Goal: Task Accomplishment & Management: Use online tool/utility

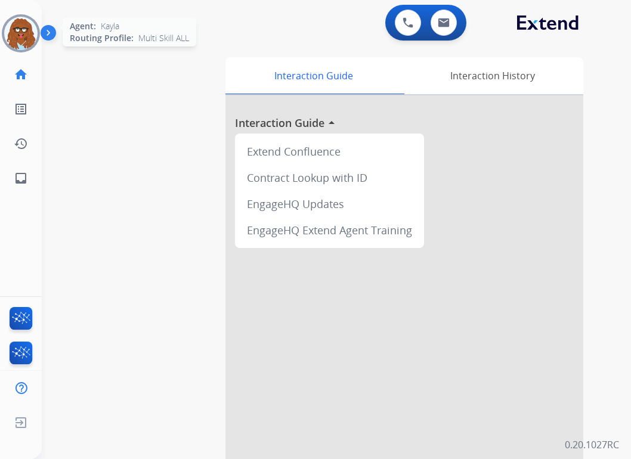
click at [20, 41] on img at bounding box center [20, 33] width 33 height 33
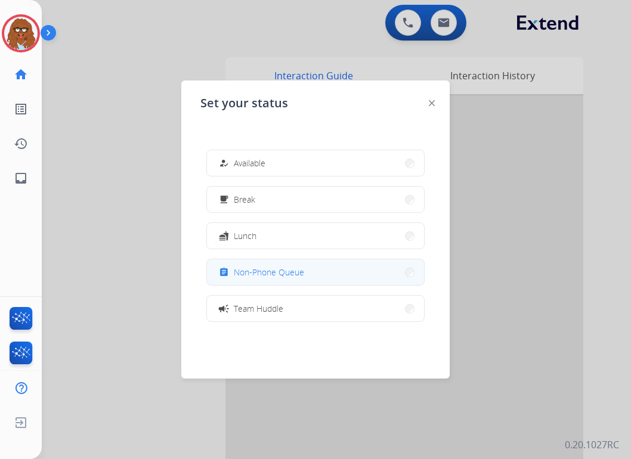
click at [321, 269] on button "assignment Non-Phone Queue" at bounding box center [315, 272] width 217 height 26
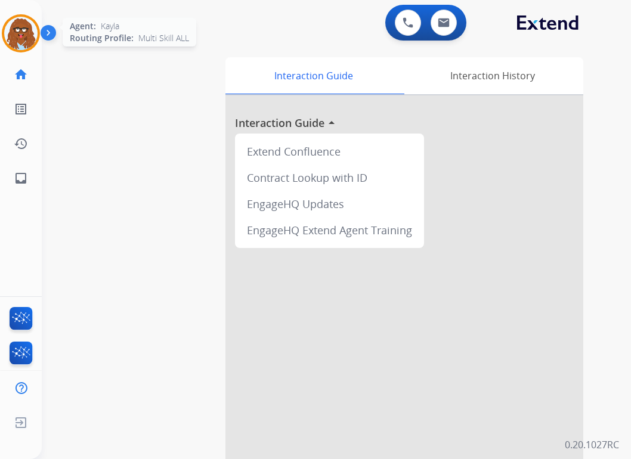
click at [23, 42] on img at bounding box center [20, 33] width 33 height 33
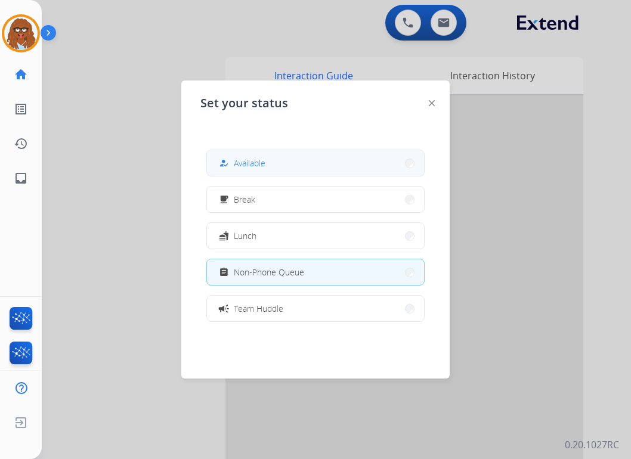
drag, startPoint x: 328, startPoint y: 155, endPoint x: 419, endPoint y: 67, distance: 126.5
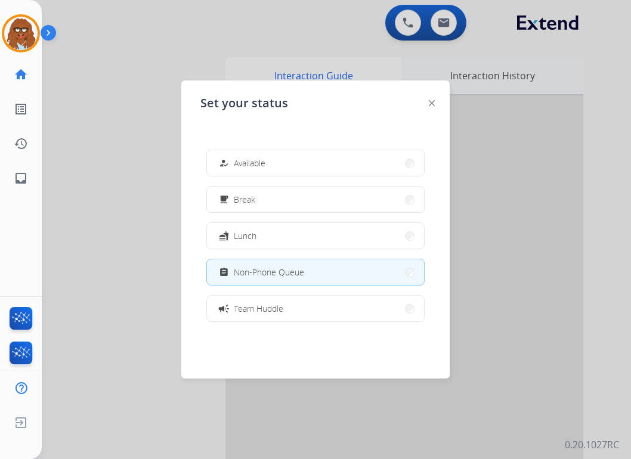
click at [327, 155] on button "how_to_reg Available" at bounding box center [315, 163] width 217 height 26
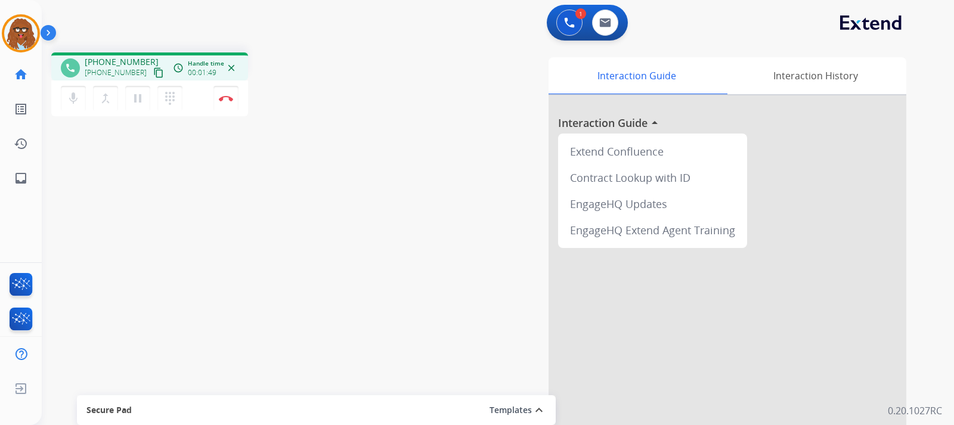
click at [565, 36] on div "1 Voice Interactions 0 Email Interactions" at bounding box center [587, 23] width 81 height 36
click at [567, 30] on button at bounding box center [570, 23] width 26 height 26
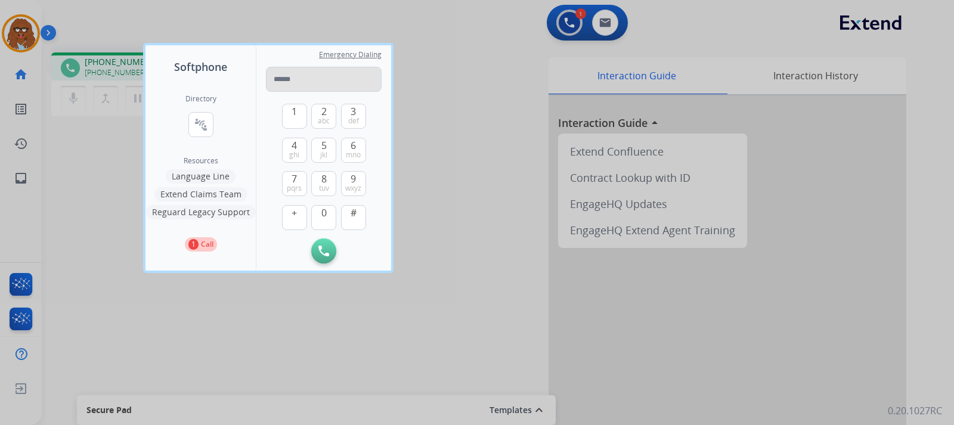
click at [357, 80] on input "tel" at bounding box center [324, 79] width 116 height 25
type input "**********"
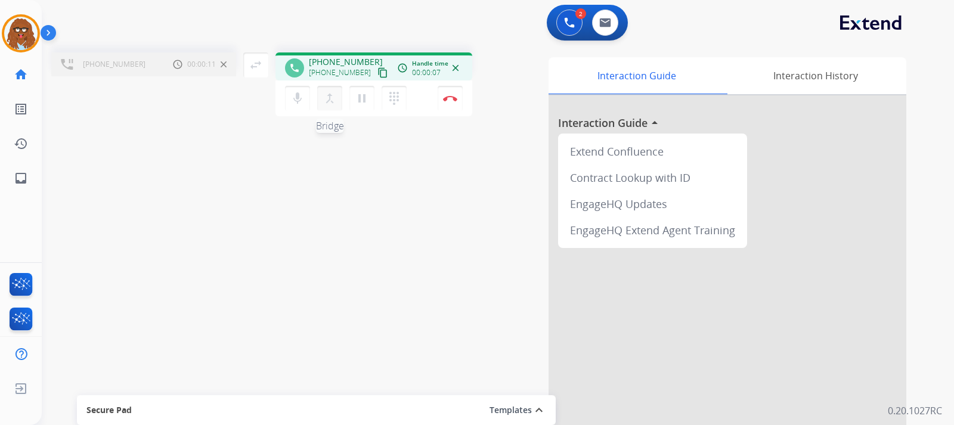
click at [336, 104] on mat-icon "merge_type" at bounding box center [330, 98] width 14 height 14
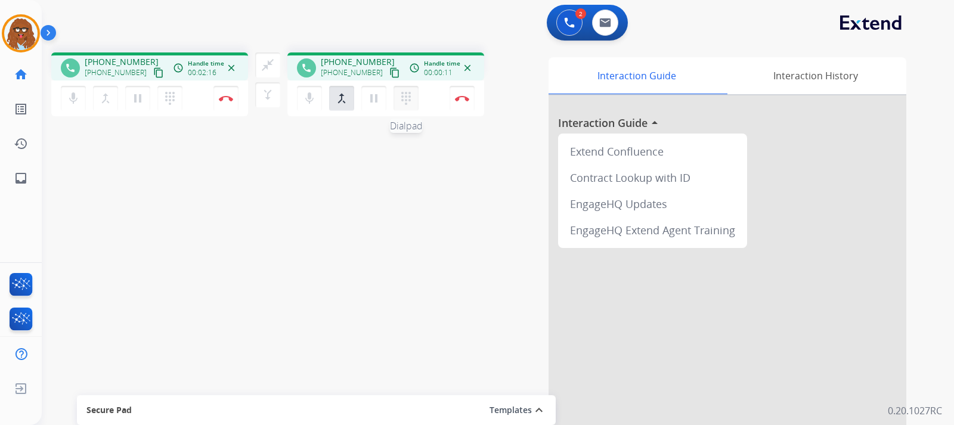
click at [410, 104] on mat-icon "dialpad" at bounding box center [406, 98] width 14 height 14
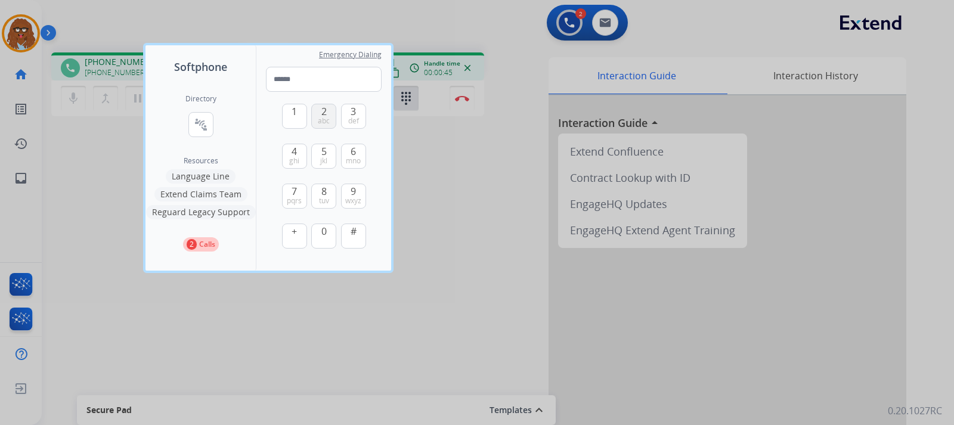
click at [320, 121] on span "abc" at bounding box center [324, 121] width 12 height 10
type input "*"
click at [512, 200] on div at bounding box center [477, 212] width 954 height 425
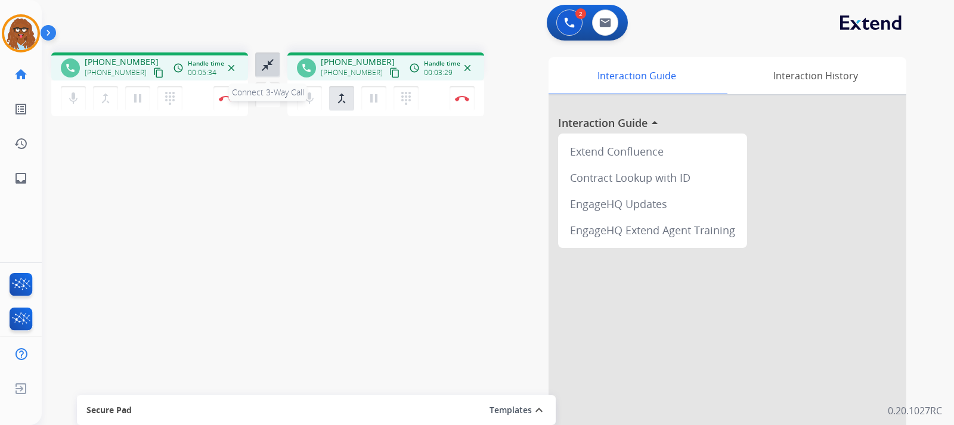
click at [268, 64] on mat-icon "close_fullscreen" at bounding box center [268, 65] width 14 height 14
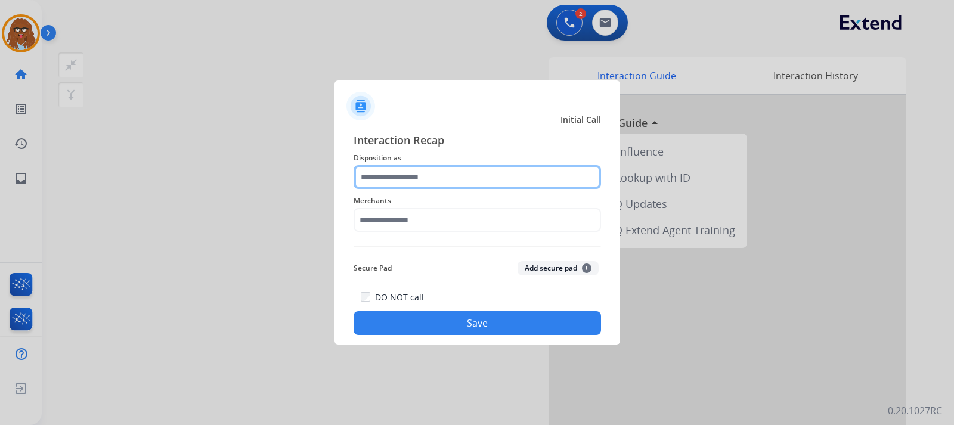
click at [404, 186] on input "text" at bounding box center [478, 177] width 248 height 24
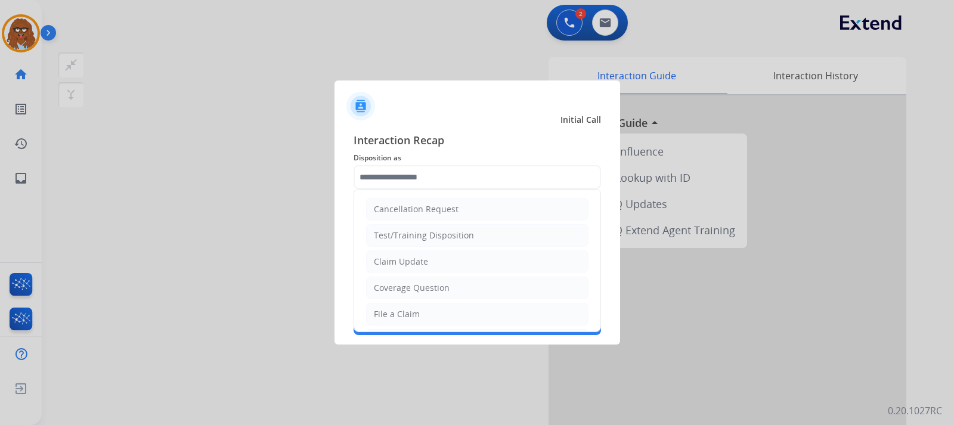
click at [403, 319] on li "File a Claim" at bounding box center [477, 314] width 222 height 23
type input "**********"
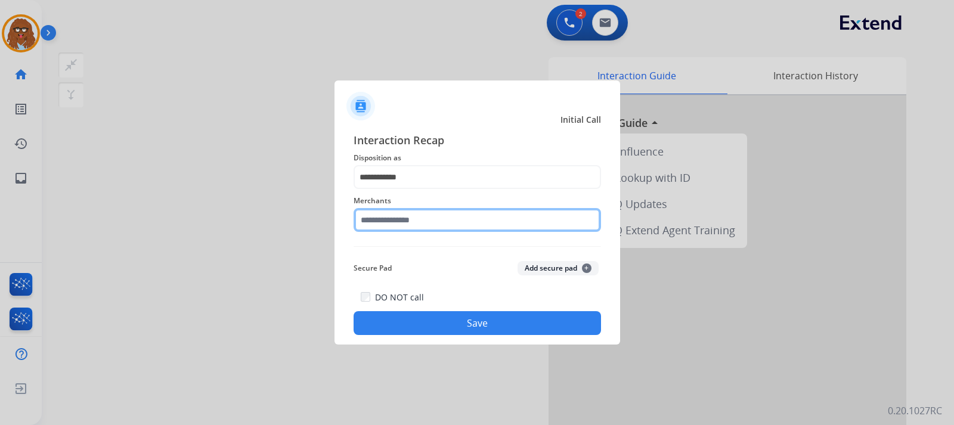
click at [410, 229] on input "text" at bounding box center [478, 220] width 248 height 24
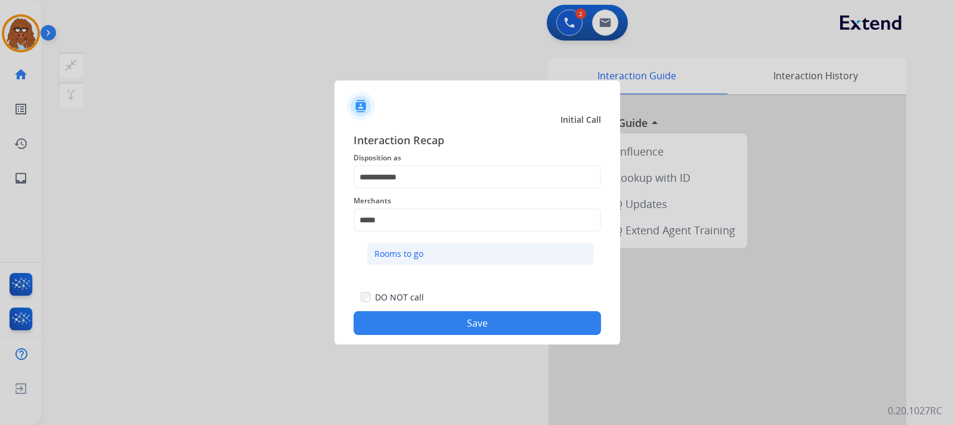
click at [429, 261] on li "Rooms to go" at bounding box center [480, 254] width 227 height 23
type input "**********"
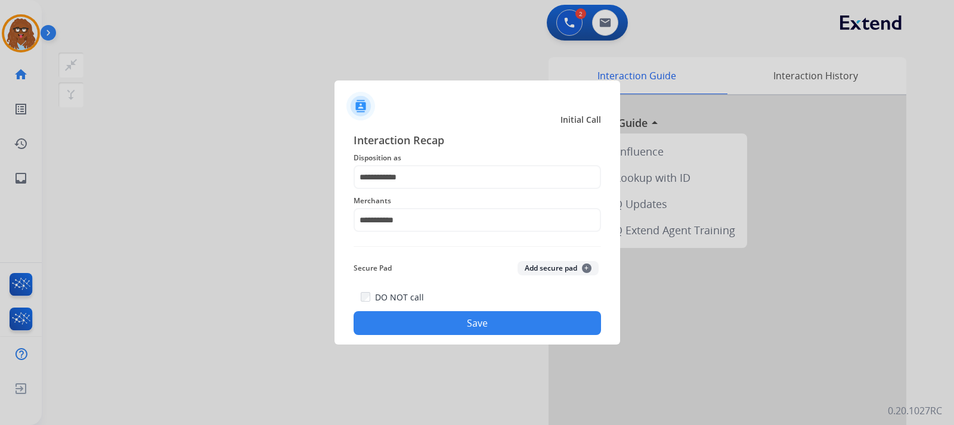
click at [450, 327] on button "Save" at bounding box center [478, 323] width 248 height 24
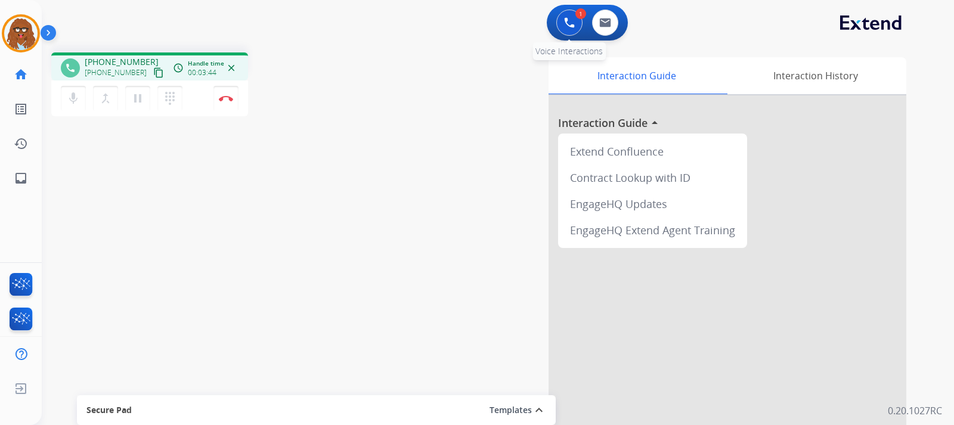
click at [560, 25] on button at bounding box center [570, 23] width 26 height 26
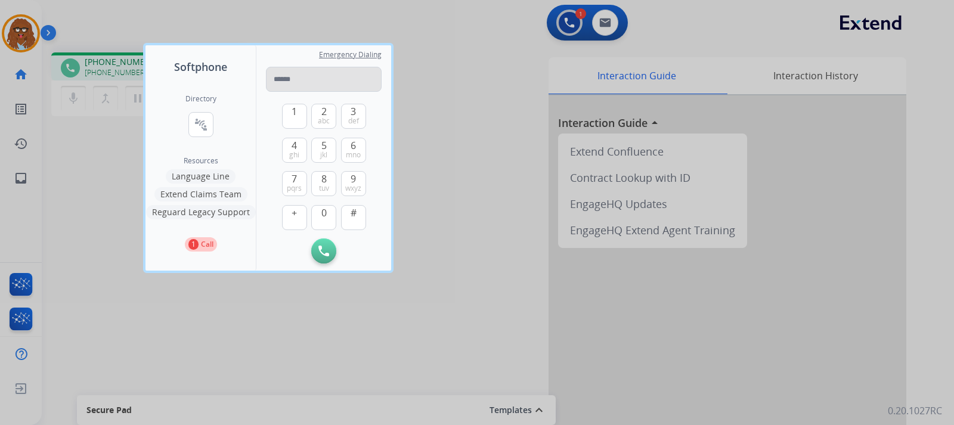
click at [332, 79] on input "tel" at bounding box center [324, 79] width 116 height 25
click at [493, 174] on div at bounding box center [477, 212] width 954 height 425
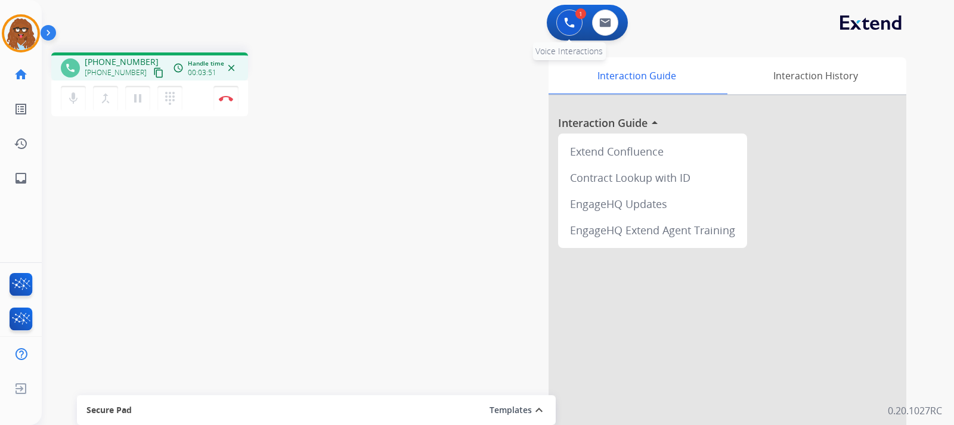
click at [571, 26] on img at bounding box center [569, 22] width 11 height 11
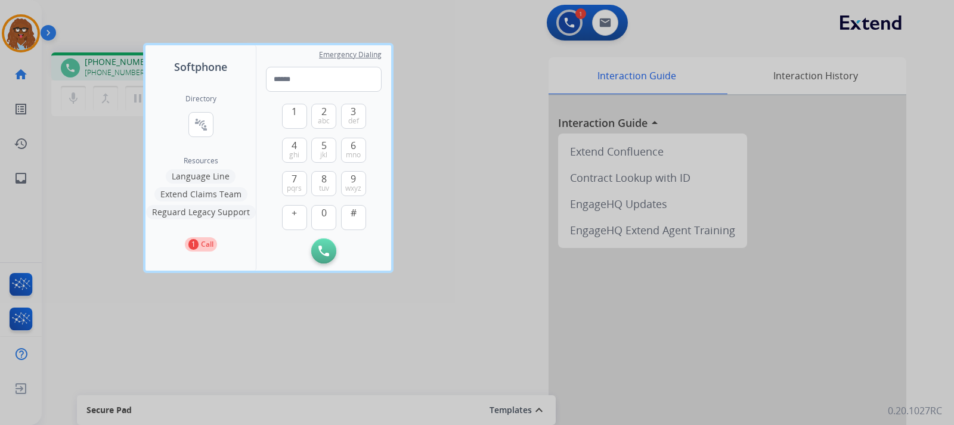
click at [301, 92] on div "1 2 abc 3 def 4 ghi 5 jkl 6 mno 7 pqrs 8 tuv 9 wxyz + 0 #" at bounding box center [324, 165] width 84 height 147
click at [305, 86] on input "tel" at bounding box center [324, 79] width 116 height 25
type input "**********"
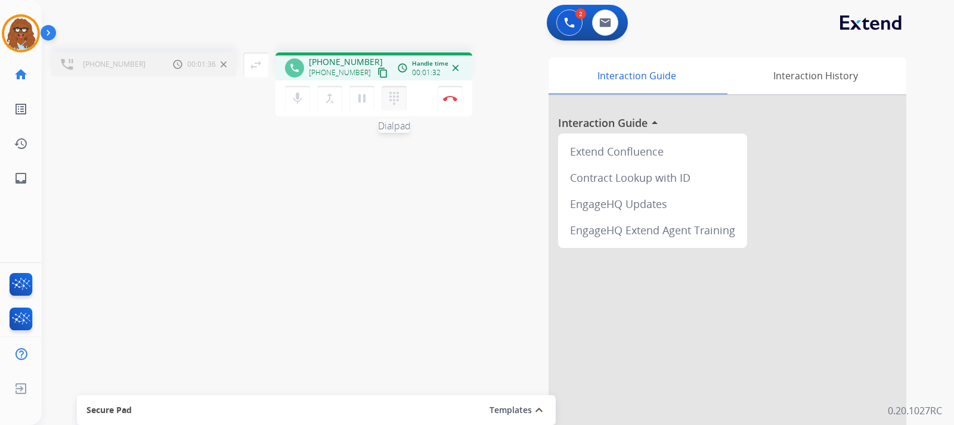
click at [398, 103] on mat-icon "dialpad" at bounding box center [394, 98] width 14 height 14
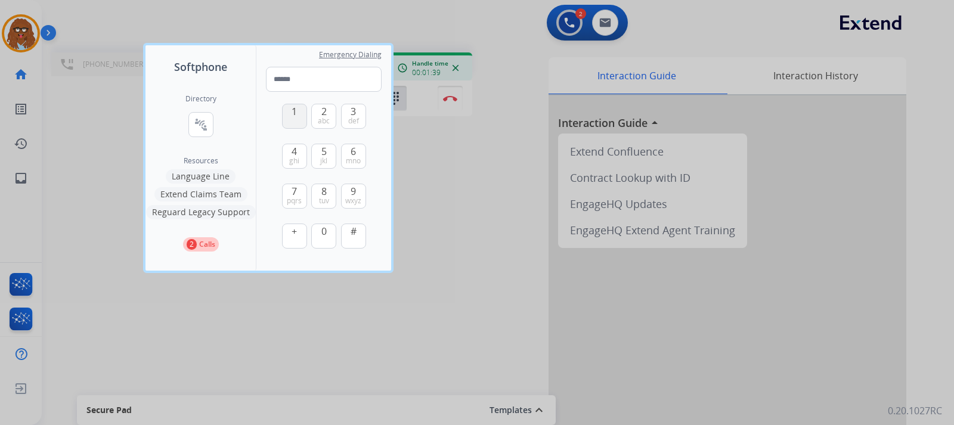
click at [302, 112] on button "1" at bounding box center [294, 116] width 25 height 25
type input "*"
drag, startPoint x: 427, startPoint y: 232, endPoint x: 409, endPoint y: 179, distance: 56.0
click at [430, 230] on div at bounding box center [477, 212] width 954 height 425
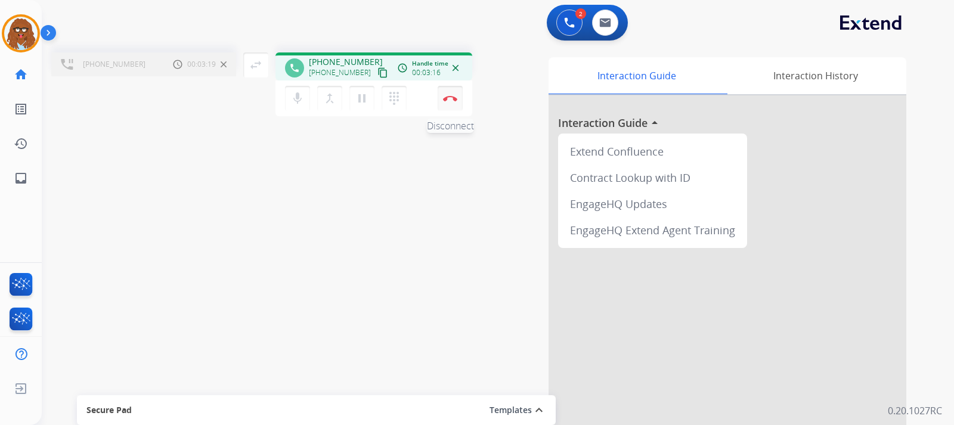
click at [449, 104] on button "Disconnect" at bounding box center [450, 98] width 25 height 25
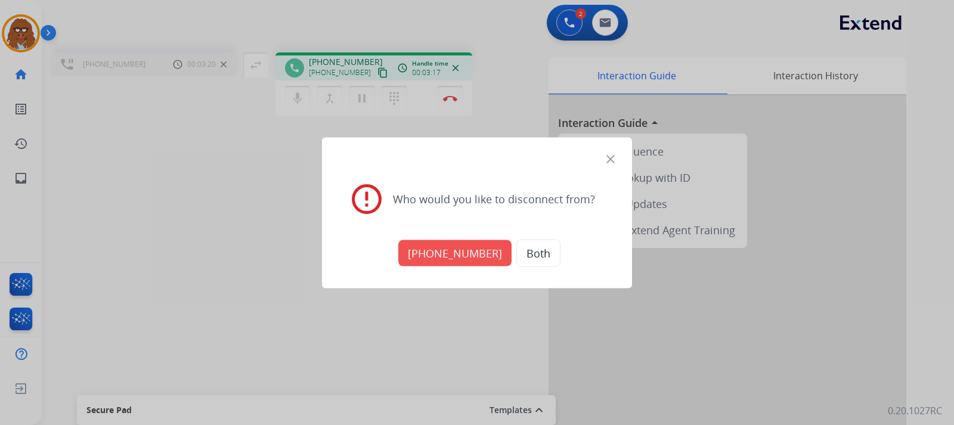
click at [449, 250] on button "[PHONE_NUMBER]" at bounding box center [454, 253] width 113 height 26
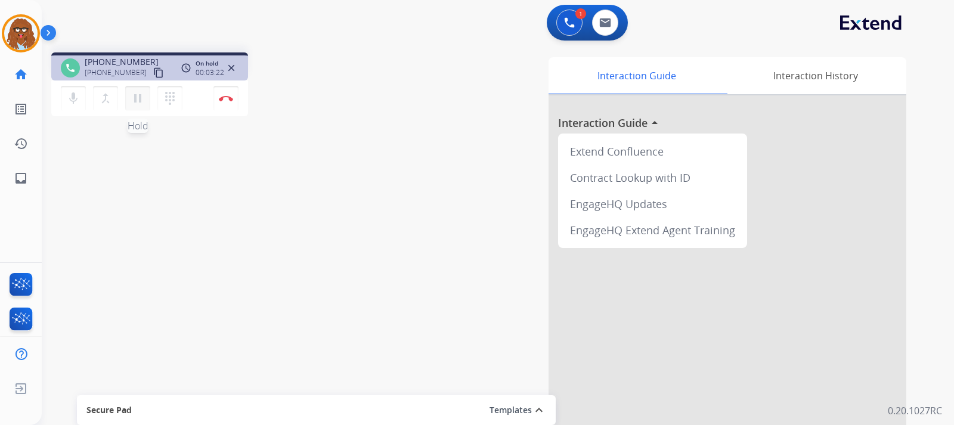
click at [140, 106] on button "pause Hold" at bounding box center [137, 98] width 25 height 25
click at [575, 22] on button at bounding box center [570, 23] width 26 height 26
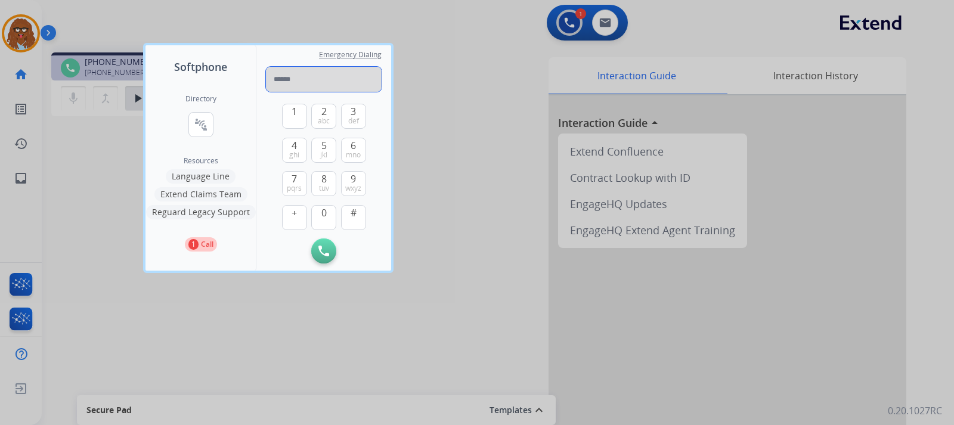
click at [336, 83] on input "tel" at bounding box center [324, 79] width 116 height 25
type input "**********"
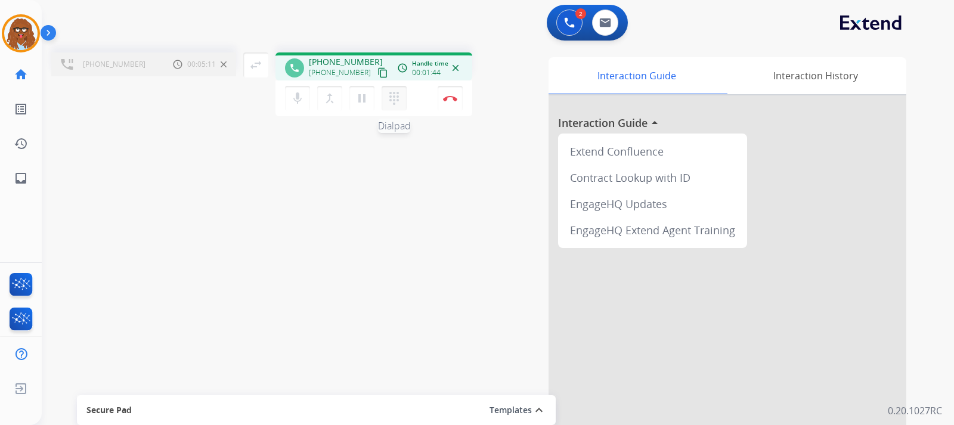
click at [399, 101] on mat-icon "dialpad" at bounding box center [394, 98] width 14 height 14
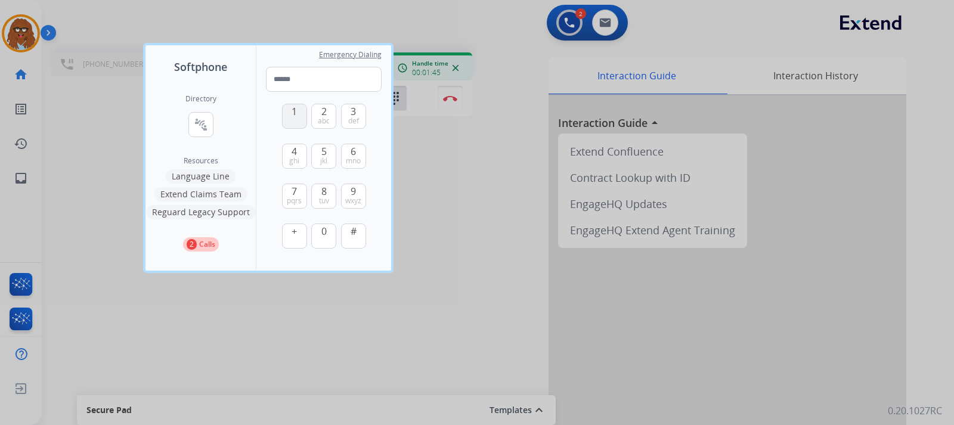
click at [291, 115] on button "1" at bounding box center [294, 116] width 25 height 25
click at [298, 188] on button "7 pqrs" at bounding box center [294, 196] width 25 height 25
click at [292, 122] on button "1" at bounding box center [294, 116] width 25 height 25
click at [293, 123] on button "1" at bounding box center [294, 116] width 25 height 25
click at [329, 123] on span "abc" at bounding box center [324, 121] width 12 height 10
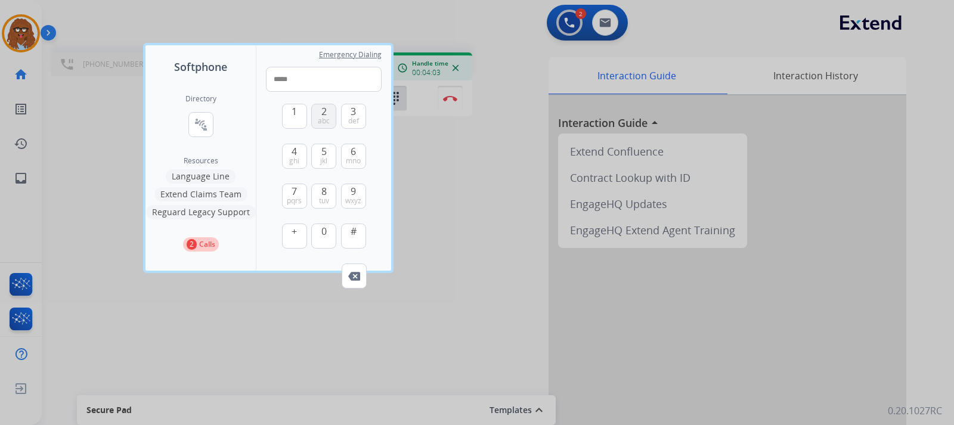
click at [329, 123] on span "abc" at bounding box center [324, 121] width 12 height 10
type input "******"
click at [456, 184] on div at bounding box center [477, 212] width 954 height 425
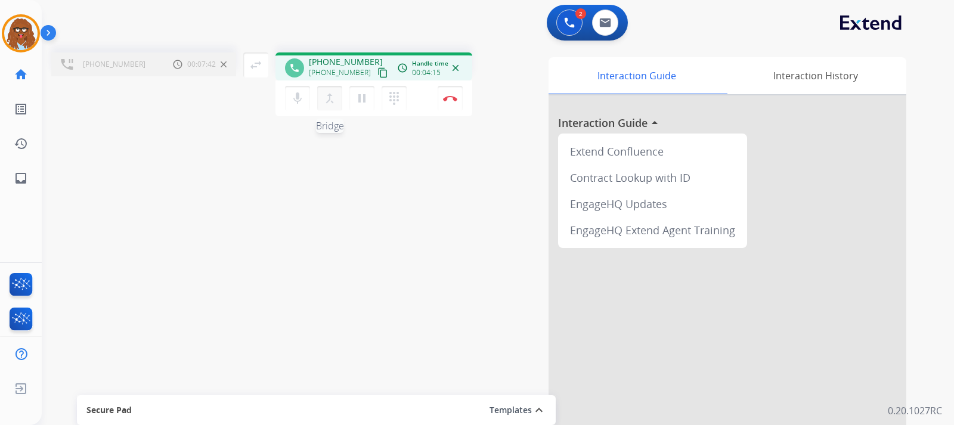
click at [331, 104] on mat-icon "merge_type" at bounding box center [330, 98] width 14 height 14
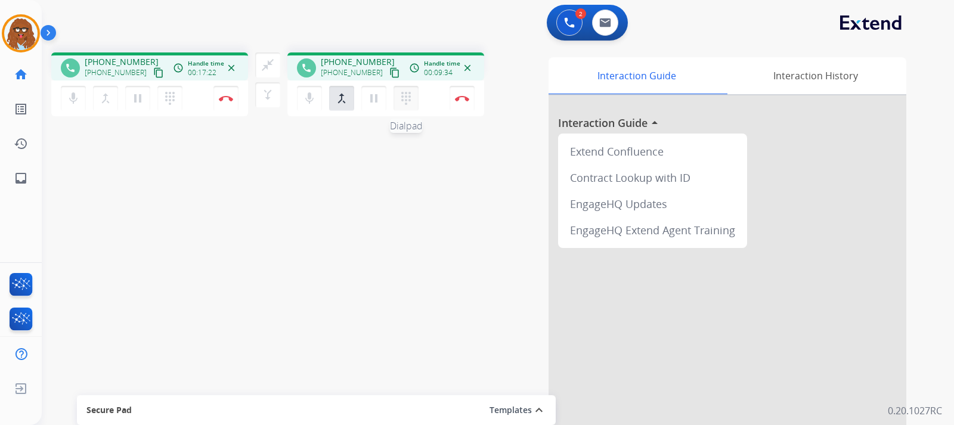
click at [406, 96] on mat-icon "dialpad" at bounding box center [406, 98] width 14 height 14
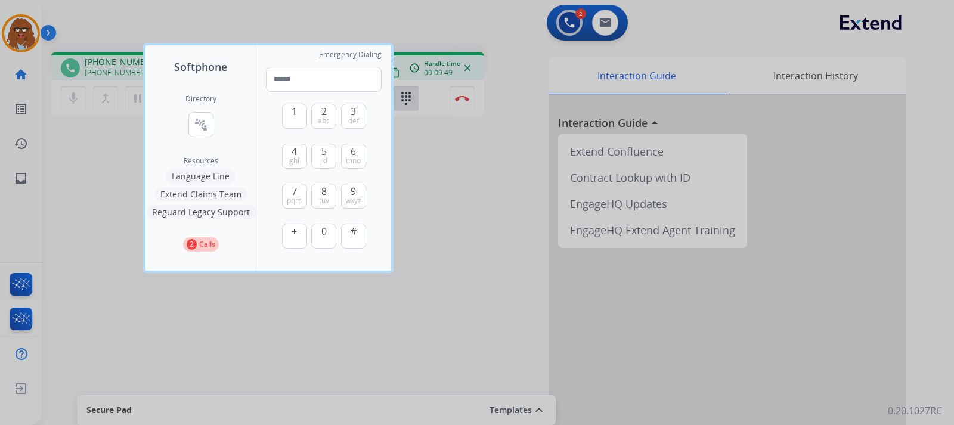
click at [495, 302] on div at bounding box center [477, 212] width 954 height 425
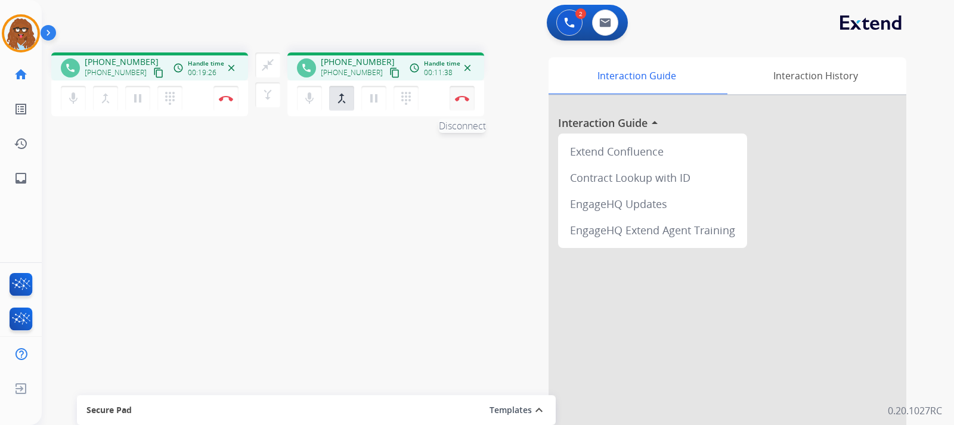
click at [455, 101] on img at bounding box center [462, 98] width 14 height 6
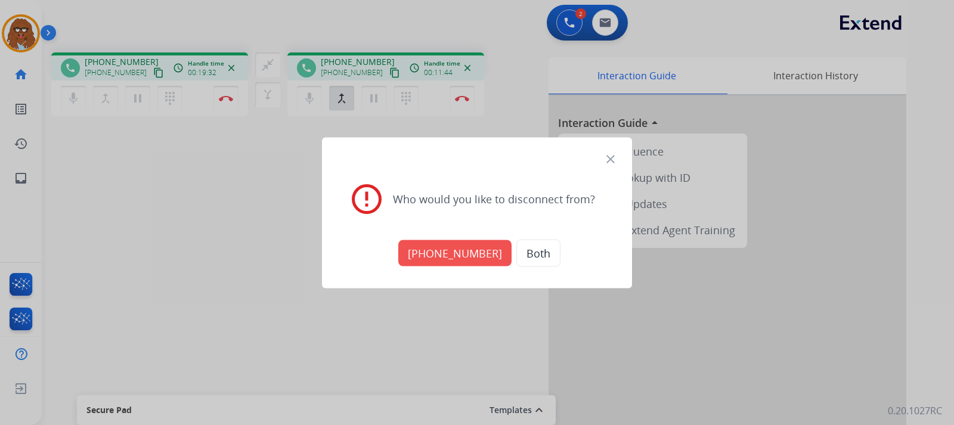
click at [473, 253] on button "[PHONE_NUMBER]" at bounding box center [454, 253] width 113 height 26
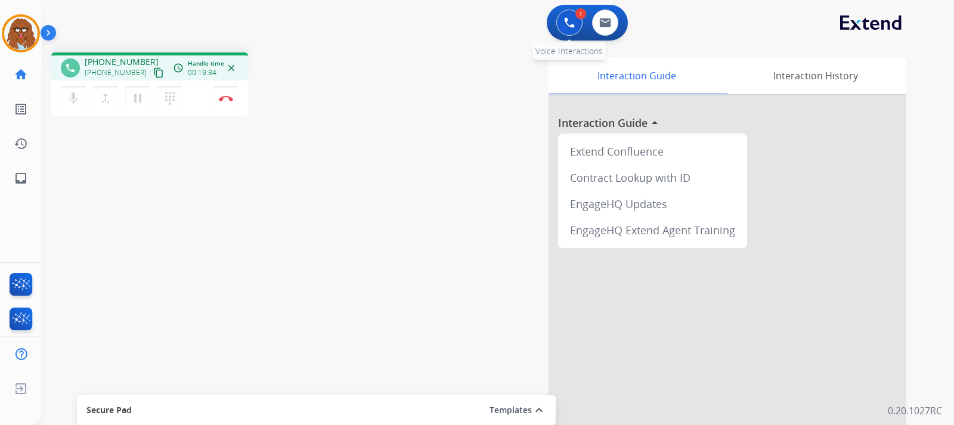
click at [564, 27] on img at bounding box center [569, 22] width 11 height 11
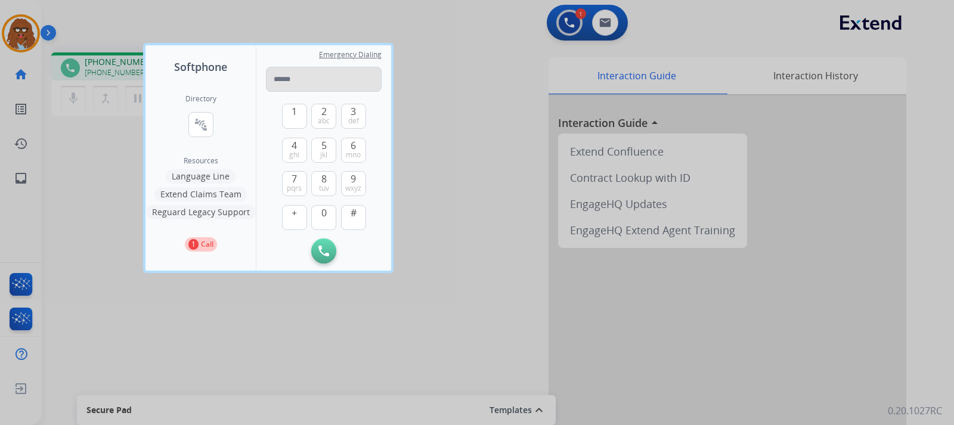
click at [370, 79] on input "tel" at bounding box center [324, 79] width 116 height 25
type input "**********"
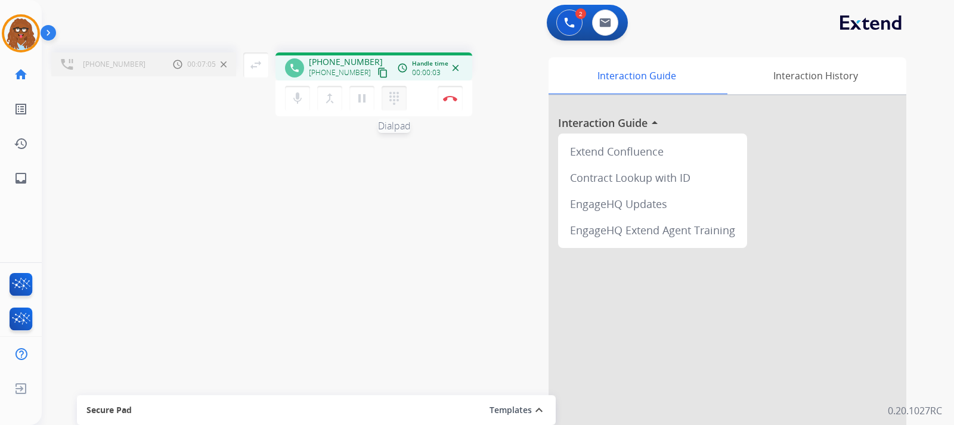
click at [393, 105] on mat-icon "dialpad" at bounding box center [394, 98] width 14 height 14
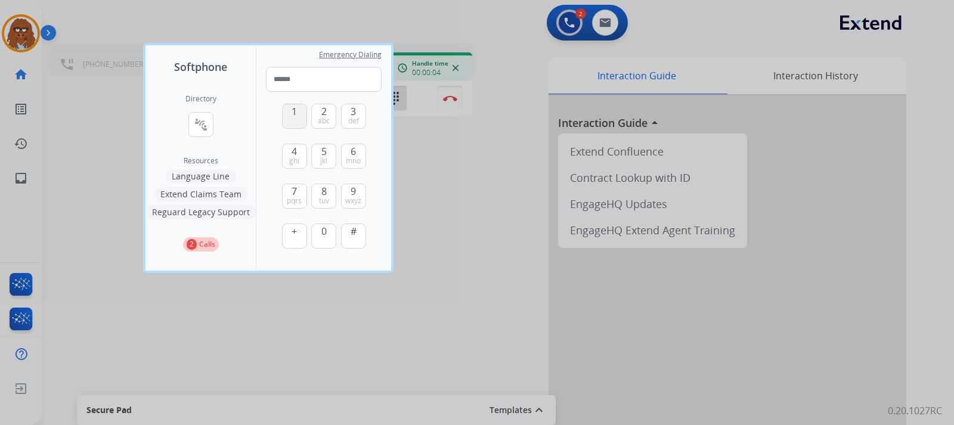
click at [286, 112] on button "1" at bounding box center [294, 116] width 25 height 25
click at [295, 118] on span "1" at bounding box center [294, 111] width 5 height 14
click at [301, 118] on button "1" at bounding box center [294, 116] width 25 height 25
type input "***"
click at [464, 155] on div at bounding box center [477, 212] width 954 height 425
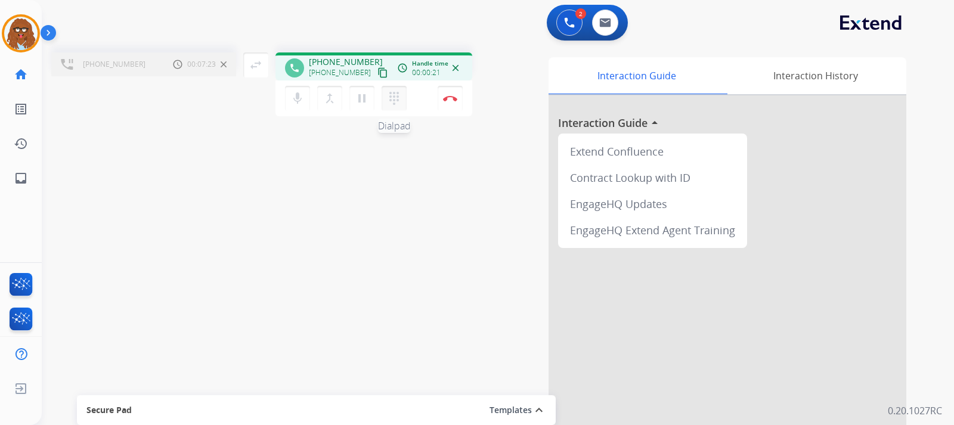
click at [395, 105] on mat-icon "dialpad" at bounding box center [394, 98] width 14 height 14
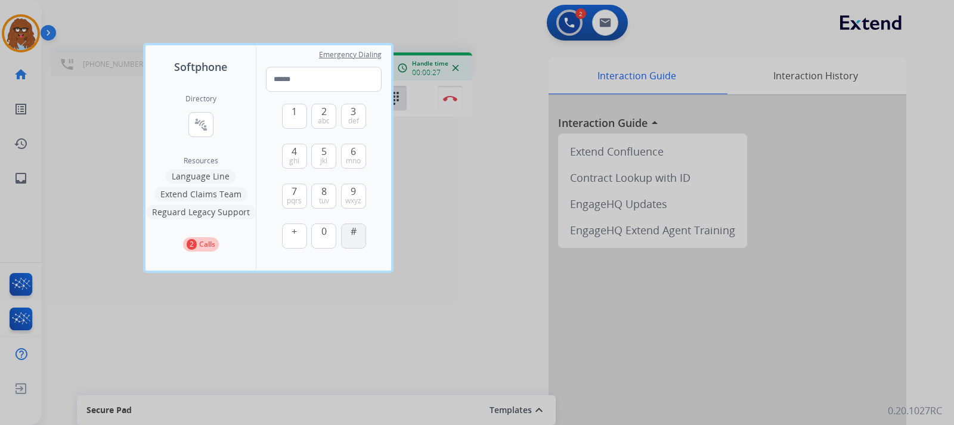
click at [348, 234] on button "#" at bounding box center [353, 236] width 25 height 25
click at [292, 115] on span "1" at bounding box center [294, 111] width 5 height 14
type input "**"
click at [464, 242] on div at bounding box center [477, 212] width 954 height 425
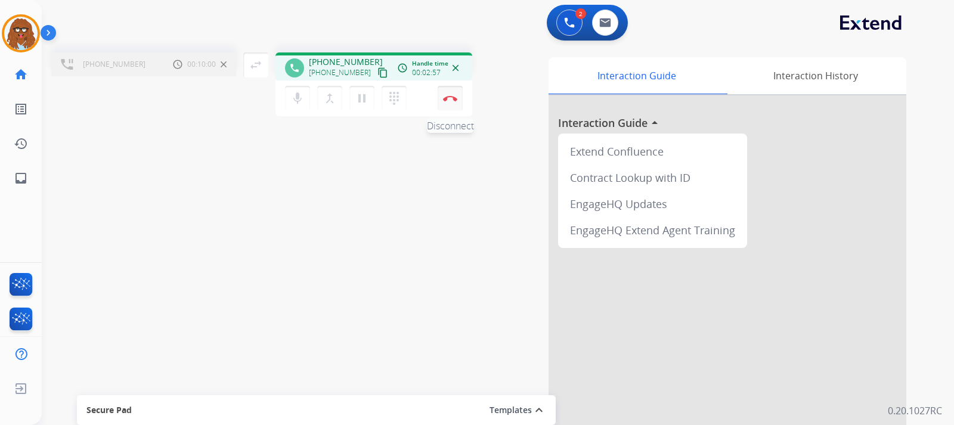
click at [452, 105] on button "Disconnect" at bounding box center [450, 98] width 25 height 25
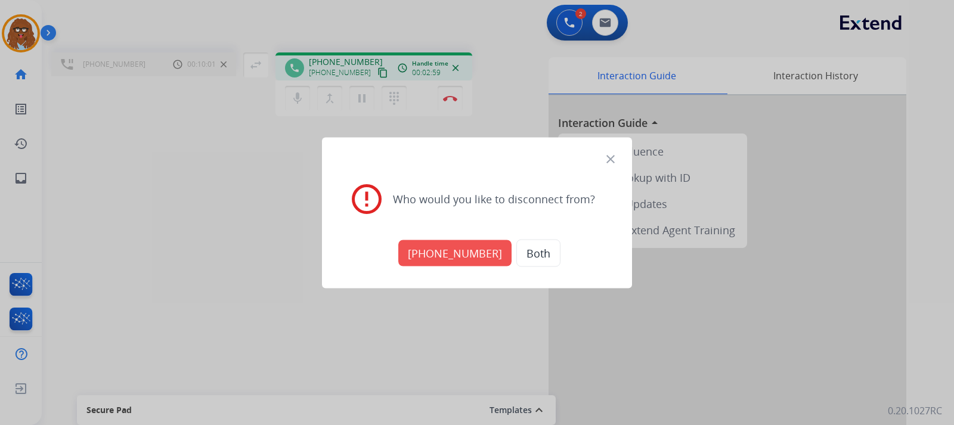
click at [437, 245] on button "[PHONE_NUMBER]" at bounding box center [454, 253] width 113 height 26
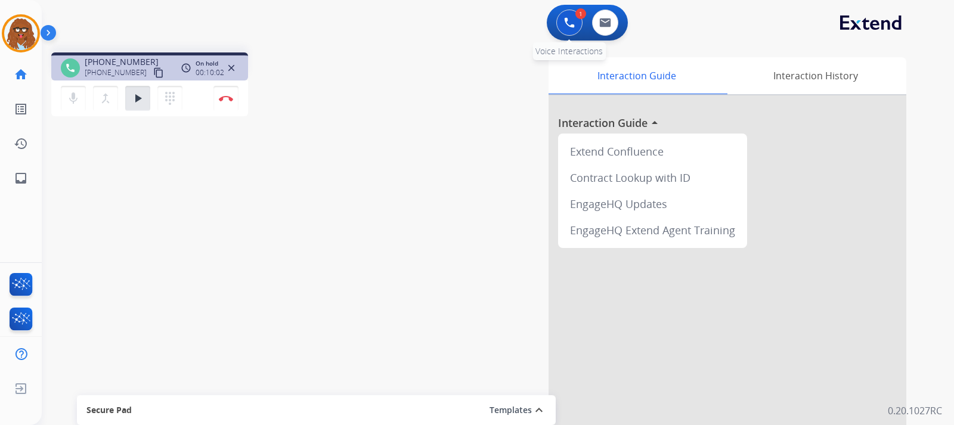
click at [565, 20] on img at bounding box center [569, 22] width 11 height 11
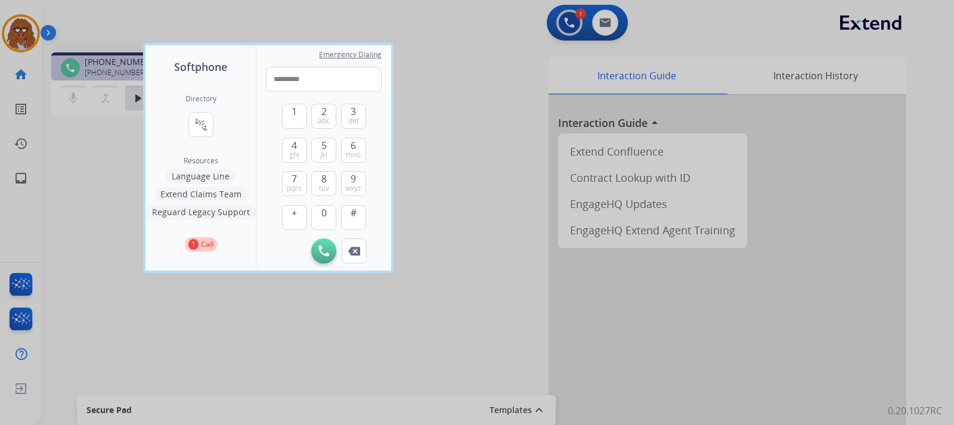
type input "**********"
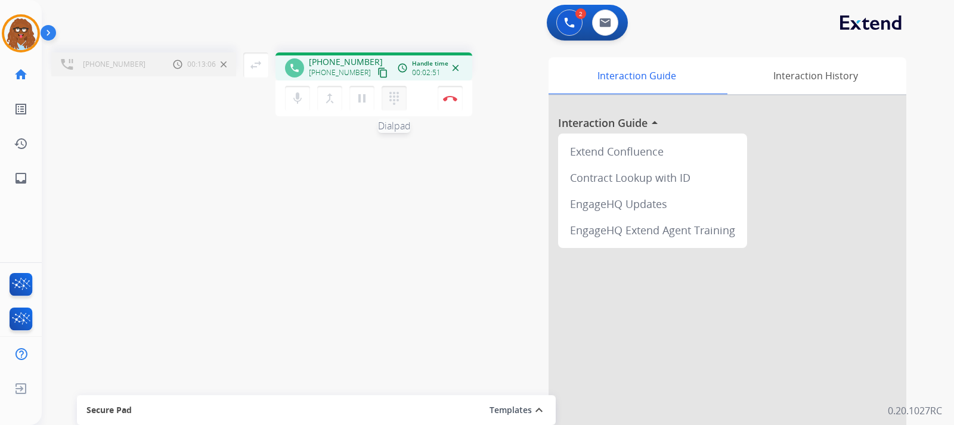
click at [400, 102] on mat-icon "dialpad" at bounding box center [394, 98] width 14 height 14
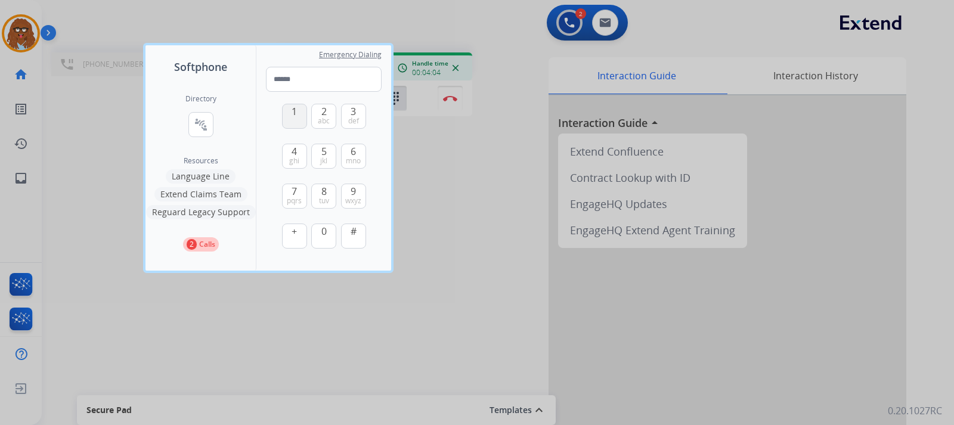
click at [292, 110] on span "1" at bounding box center [294, 111] width 5 height 14
click at [298, 203] on span "pqrs" at bounding box center [294, 201] width 15 height 10
type input "**"
click at [466, 205] on div at bounding box center [477, 212] width 954 height 425
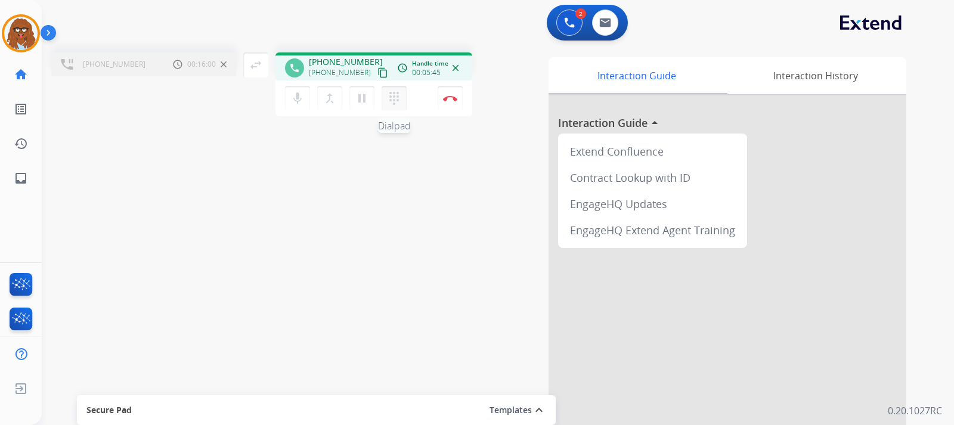
click at [403, 97] on button "dialpad Dialpad" at bounding box center [394, 98] width 25 height 25
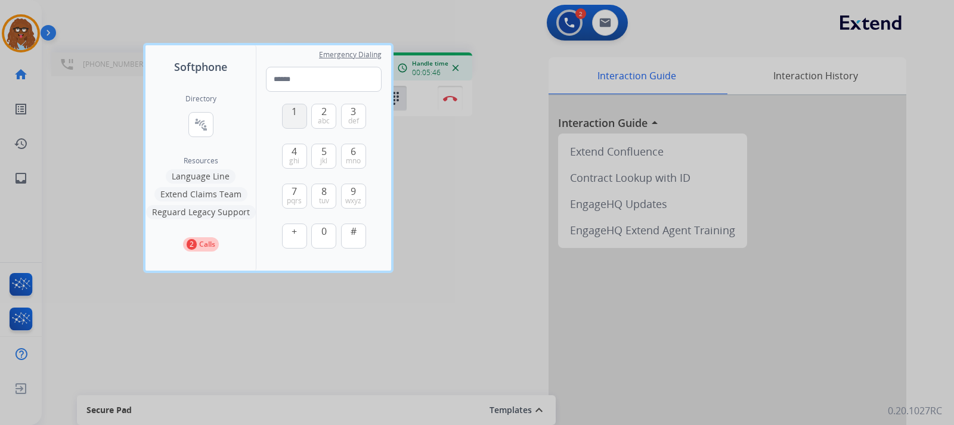
click at [290, 115] on button "1" at bounding box center [294, 116] width 25 height 25
type input "*"
click at [517, 214] on div at bounding box center [477, 212] width 954 height 425
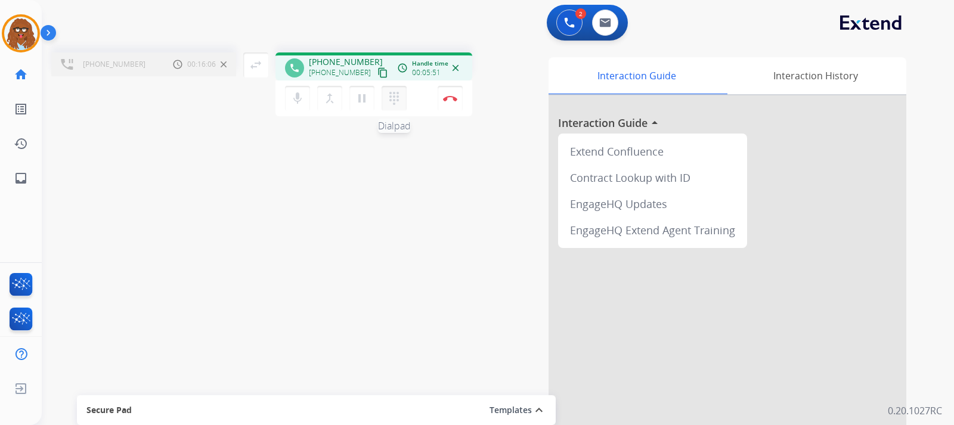
click at [400, 100] on mat-icon "dialpad" at bounding box center [394, 98] width 14 height 14
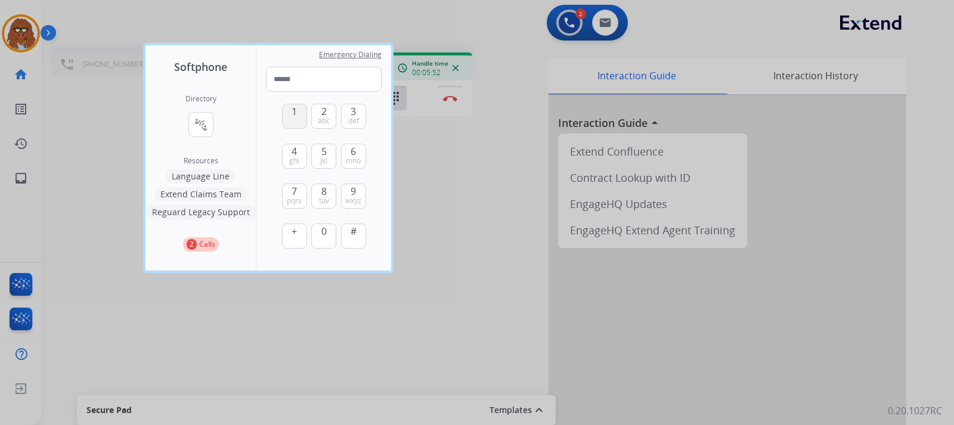
click at [285, 111] on button "1" at bounding box center [294, 116] width 25 height 25
click at [326, 119] on span "abc" at bounding box center [324, 121] width 12 height 10
click at [325, 121] on span "abc" at bounding box center [324, 121] width 12 height 10
type input "***"
click at [450, 199] on div at bounding box center [477, 212] width 954 height 425
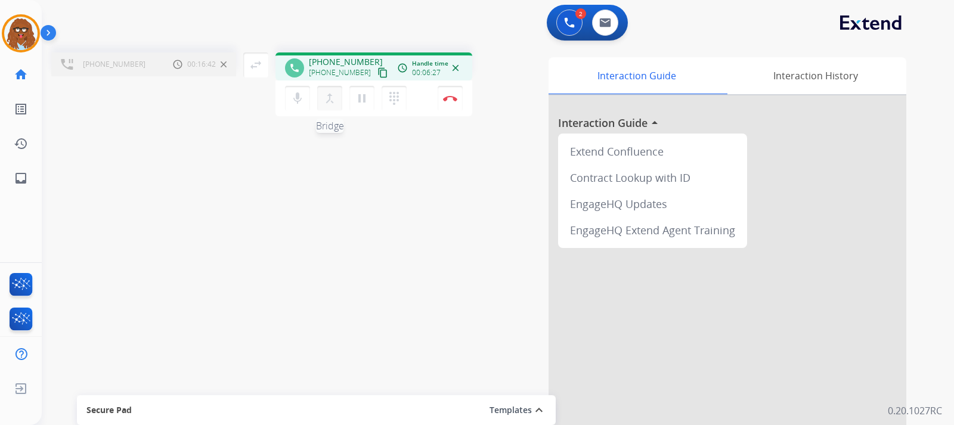
click at [328, 103] on mat-icon "merge_type" at bounding box center [330, 98] width 14 height 14
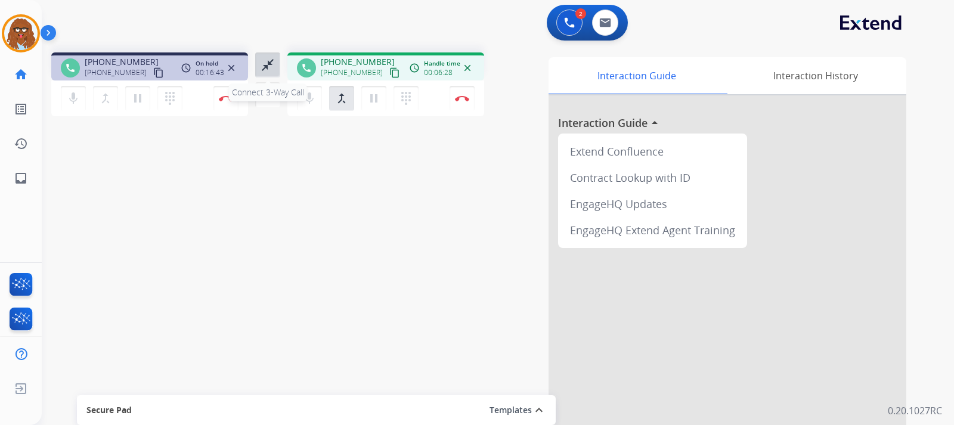
click at [263, 61] on mat-icon "close_fullscreen" at bounding box center [268, 65] width 14 height 14
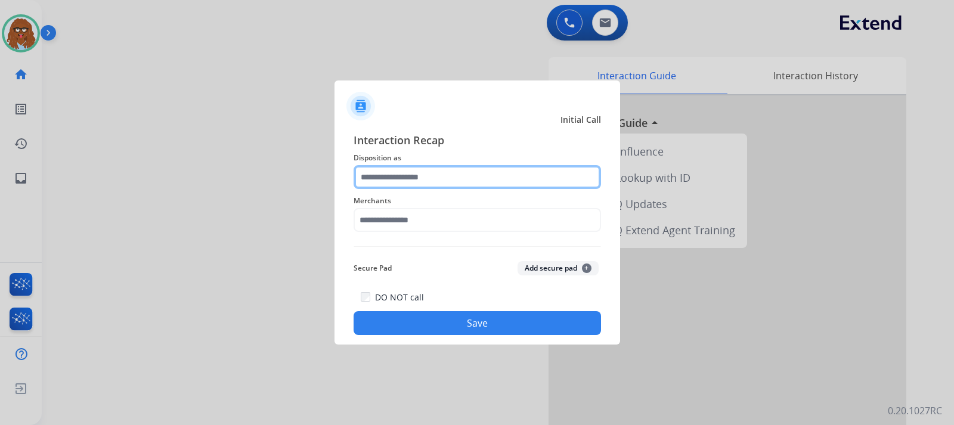
click at [478, 177] on input "text" at bounding box center [478, 177] width 248 height 24
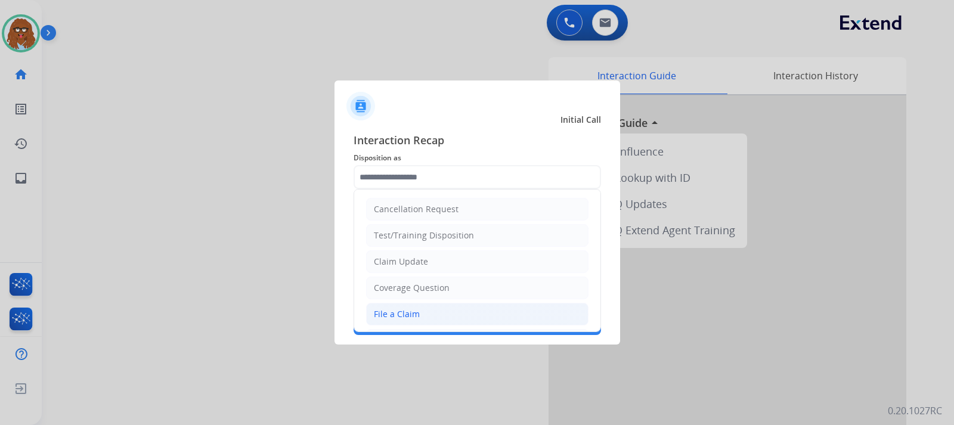
click at [393, 316] on div "File a Claim" at bounding box center [397, 314] width 46 height 12
type input "**********"
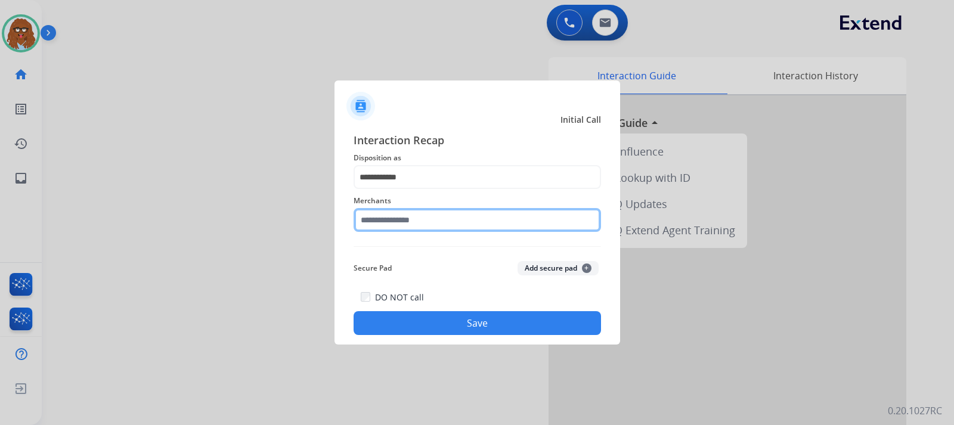
click at [406, 218] on input "text" at bounding box center [478, 220] width 248 height 24
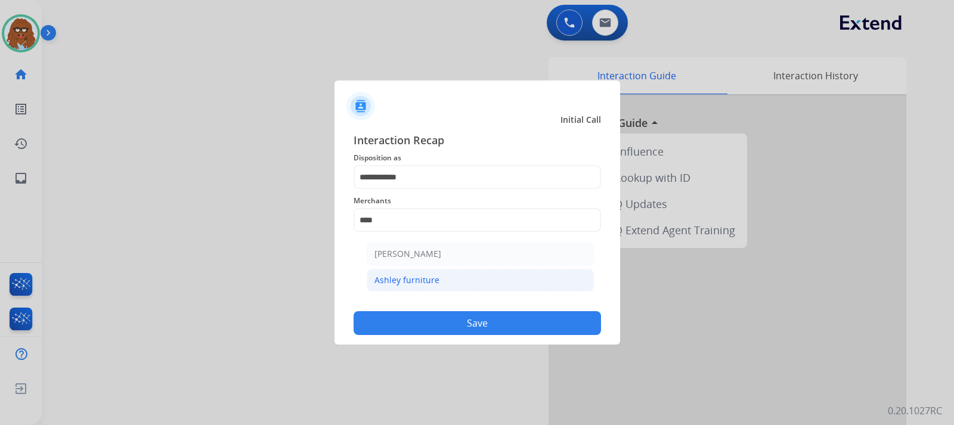
click at [431, 283] on div "Ashley furniture" at bounding box center [407, 280] width 65 height 12
type input "**********"
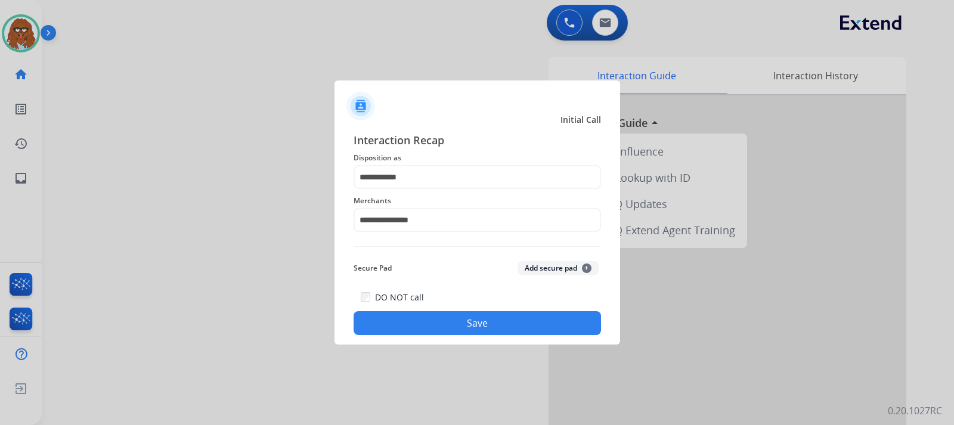
click at [461, 324] on button "Save" at bounding box center [478, 323] width 248 height 24
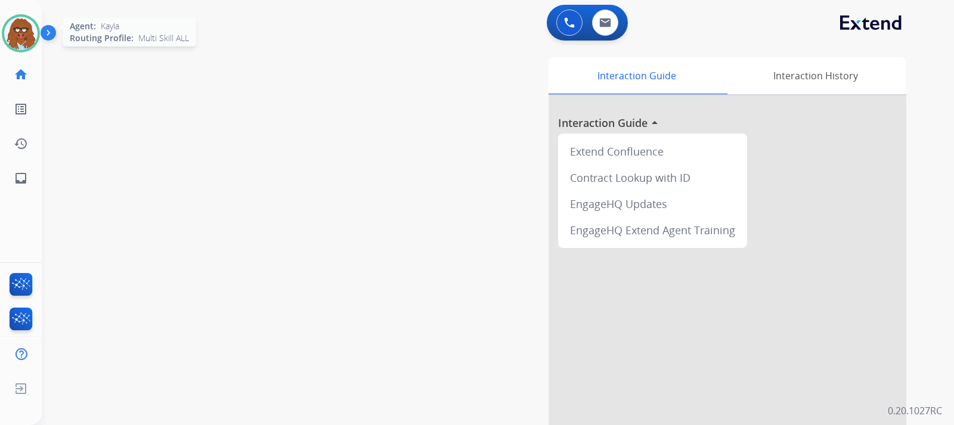
click at [32, 43] on img at bounding box center [20, 33] width 33 height 33
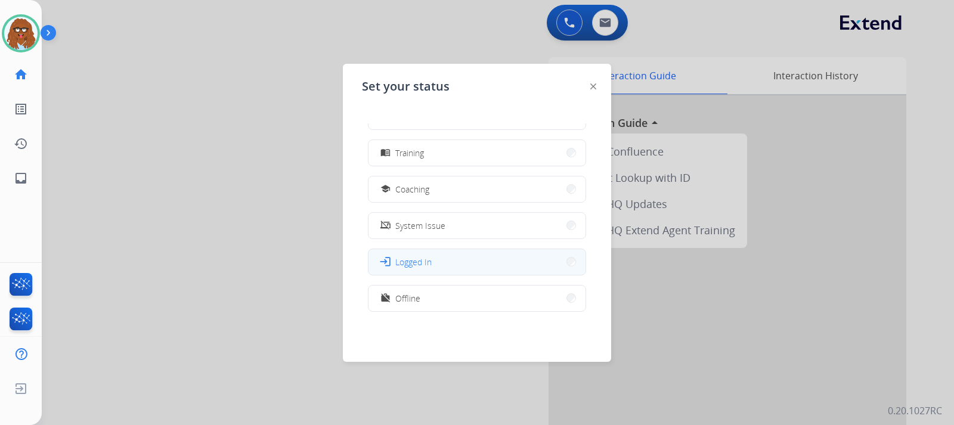
scroll to position [188, 0]
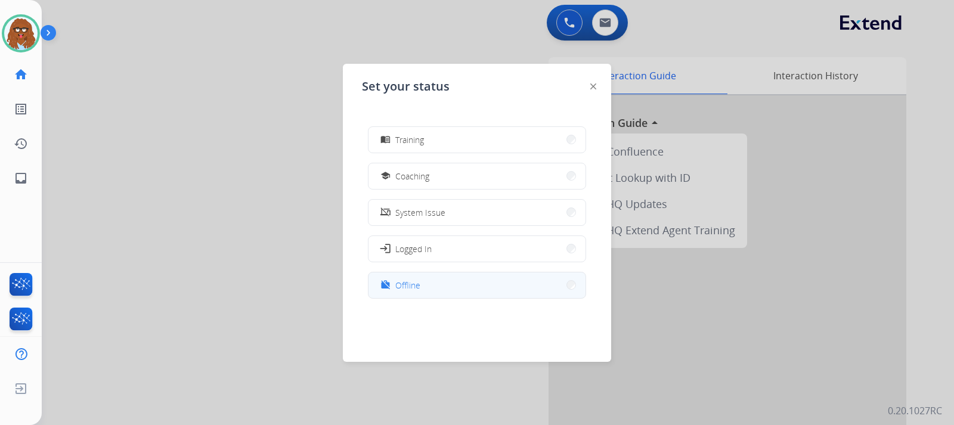
click at [441, 285] on button "work_off Offline" at bounding box center [477, 286] width 217 height 26
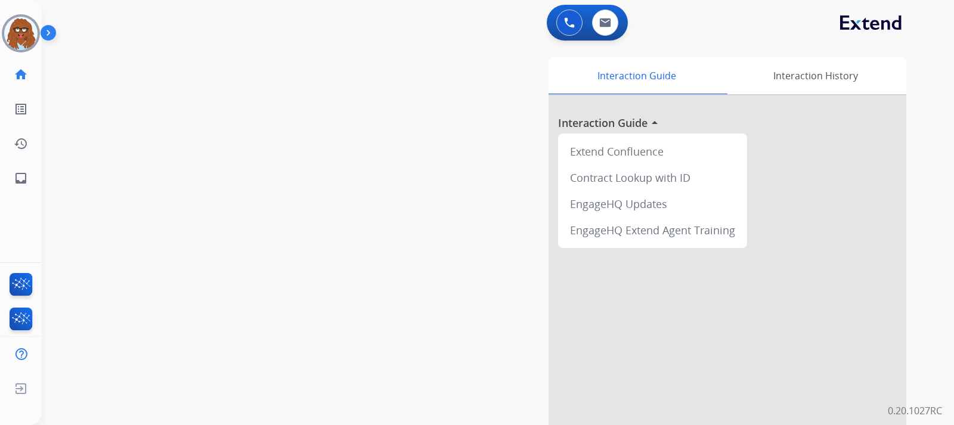
drag, startPoint x: 483, startPoint y: 238, endPoint x: 378, endPoint y: 153, distance: 134.9
drag, startPoint x: 378, startPoint y: 153, endPoint x: 15, endPoint y: 45, distance: 378.6
click at [15, 45] on img at bounding box center [20, 33] width 33 height 33
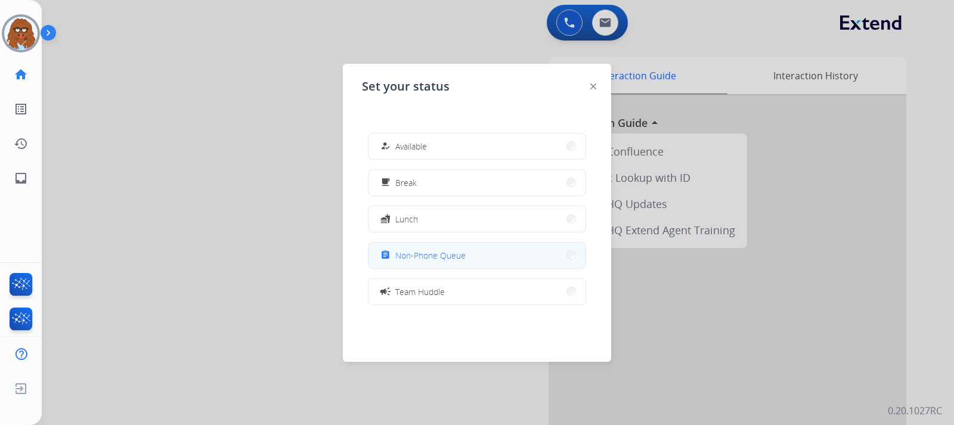
click at [478, 262] on button "assignment Non-Phone Queue" at bounding box center [477, 256] width 217 height 26
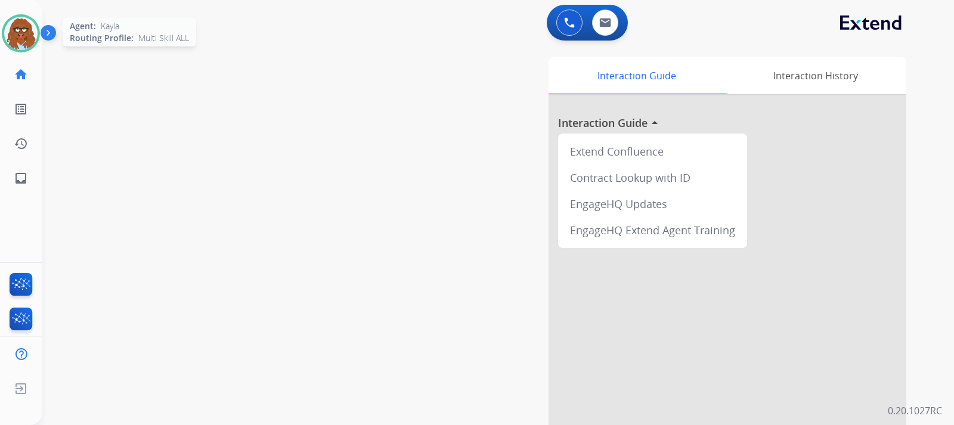
click at [33, 41] on img at bounding box center [20, 33] width 33 height 33
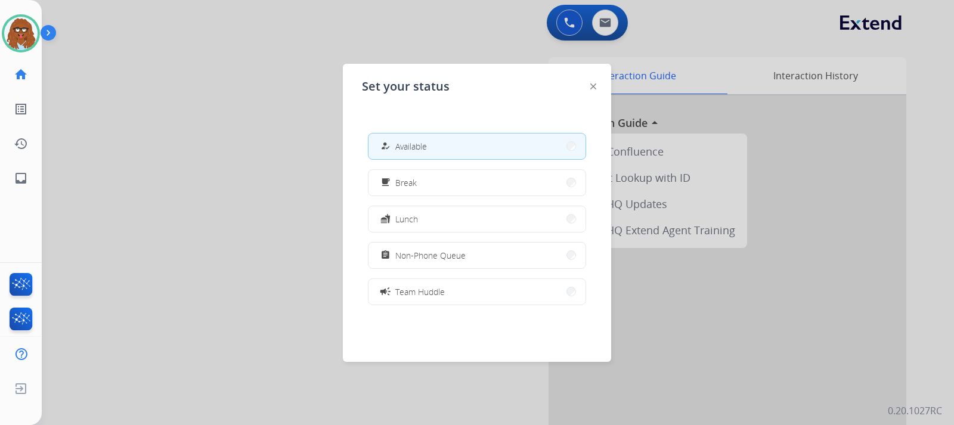
click at [395, 144] on div "how_to_reg" at bounding box center [386, 146] width 17 height 14
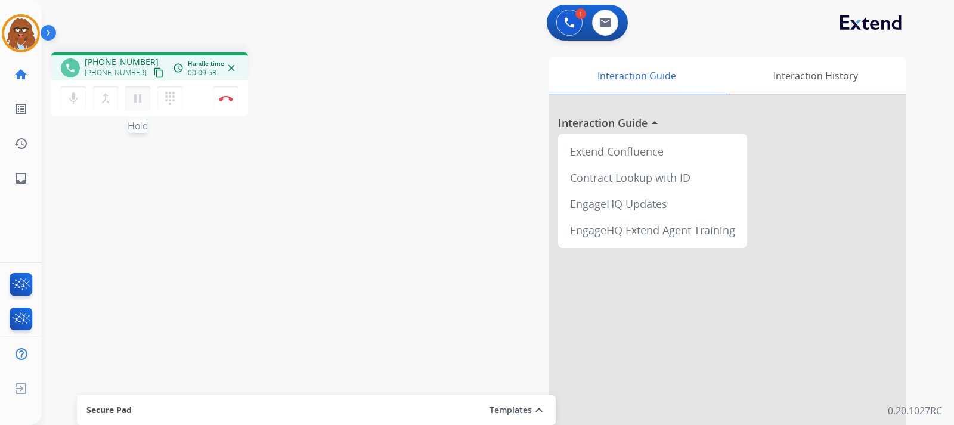
click at [131, 100] on mat-icon "pause" at bounding box center [138, 98] width 14 height 14
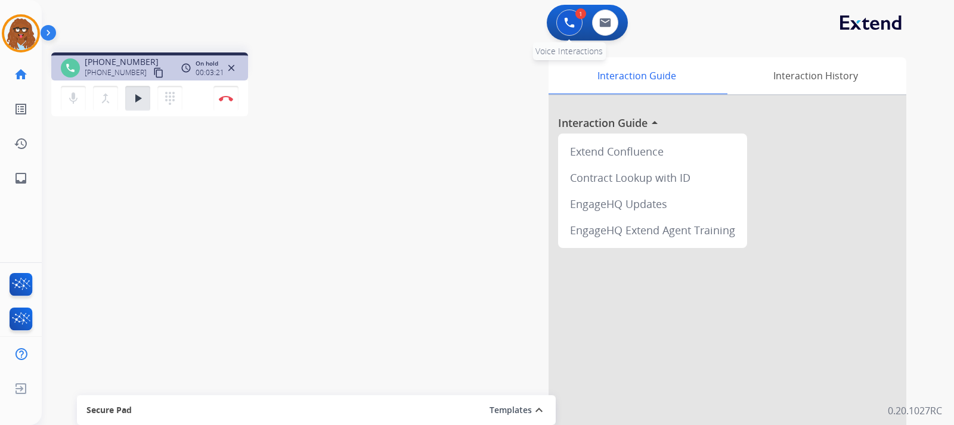
click at [568, 20] on img at bounding box center [569, 22] width 11 height 11
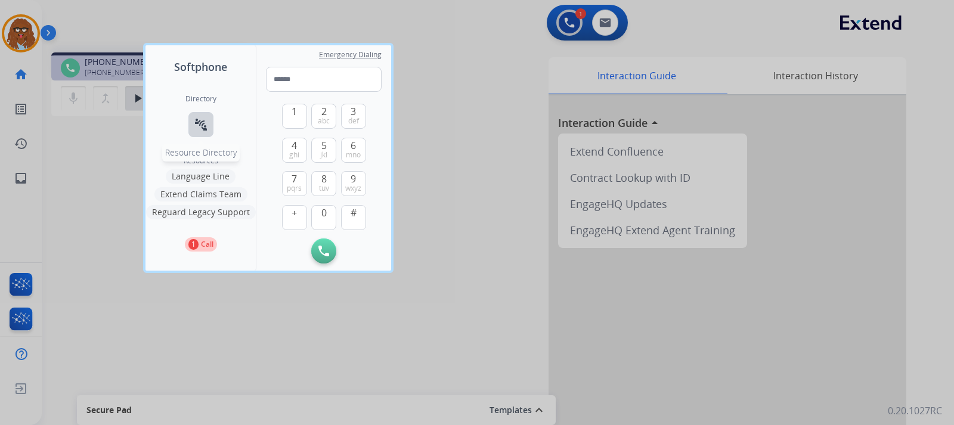
click at [201, 128] on mat-icon "connect_without_contact" at bounding box center [201, 125] width 14 height 14
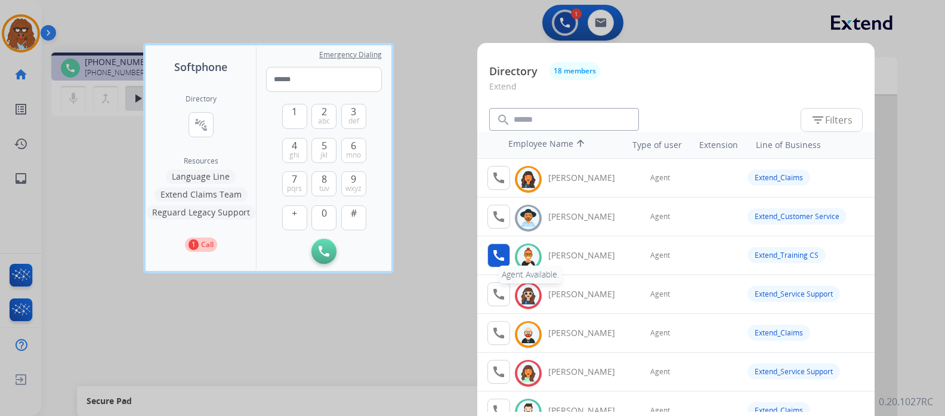
click at [494, 258] on mat-icon "call" at bounding box center [498, 255] width 14 height 14
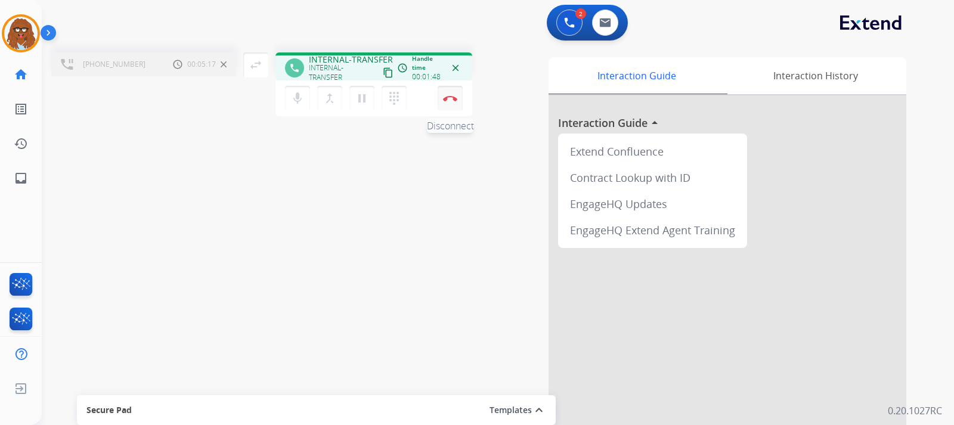
click at [457, 104] on button "Disconnect" at bounding box center [450, 98] width 25 height 25
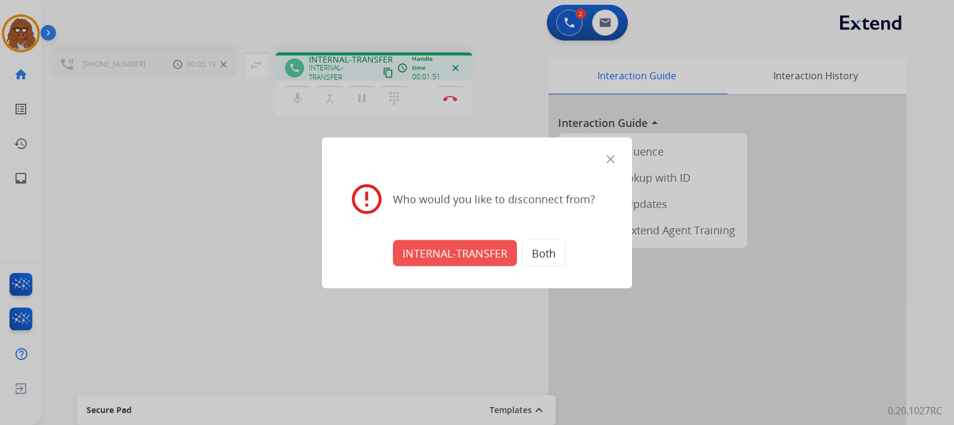
click at [487, 250] on button "INTERNAL-TRANSFER" at bounding box center [455, 253] width 124 height 26
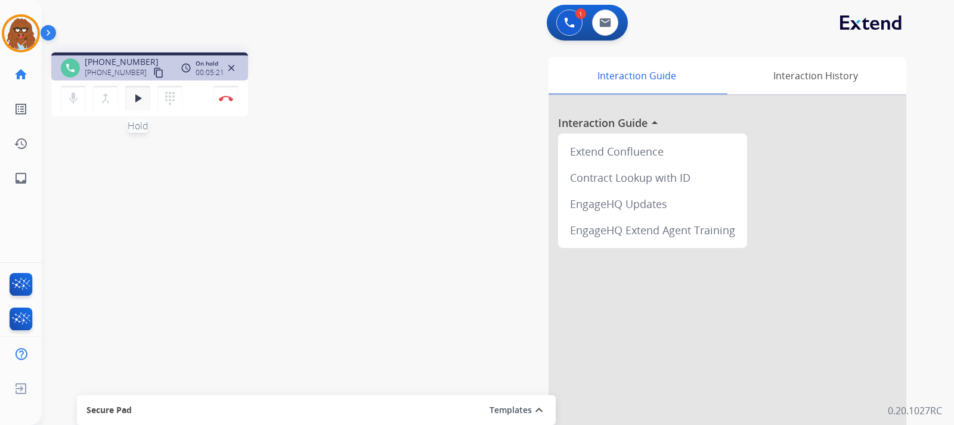
click at [141, 105] on mat-icon "play_arrow" at bounding box center [138, 98] width 14 height 14
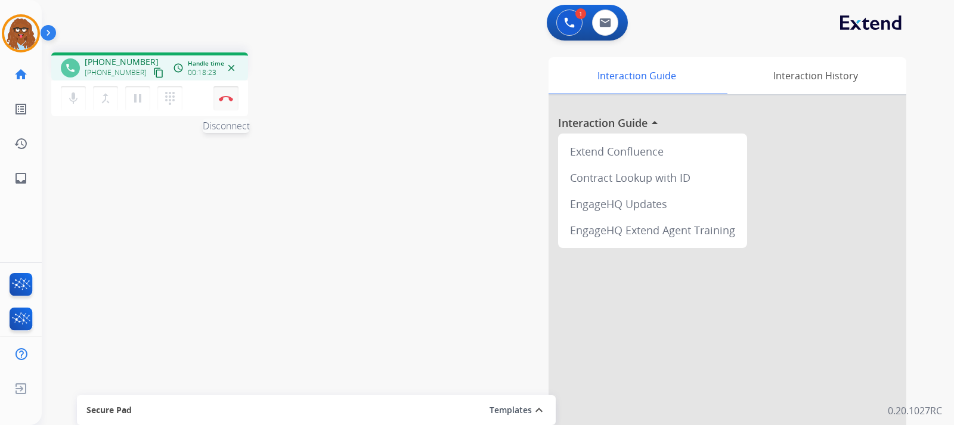
click at [230, 101] on button "Disconnect" at bounding box center [226, 98] width 25 height 25
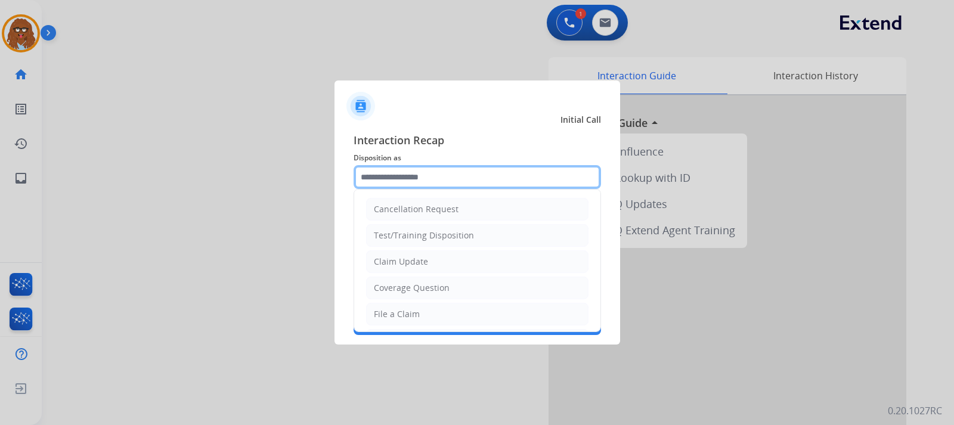
click at [396, 180] on input "text" at bounding box center [478, 177] width 248 height 24
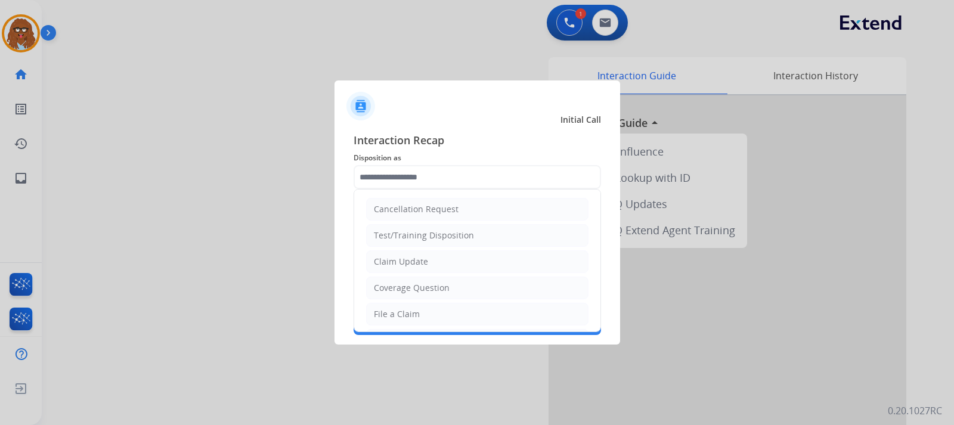
drag, startPoint x: 411, startPoint y: 311, endPoint x: 413, endPoint y: 291, distance: 19.8
click at [413, 303] on li "File a Claim" at bounding box center [477, 314] width 222 height 23
type input "**********"
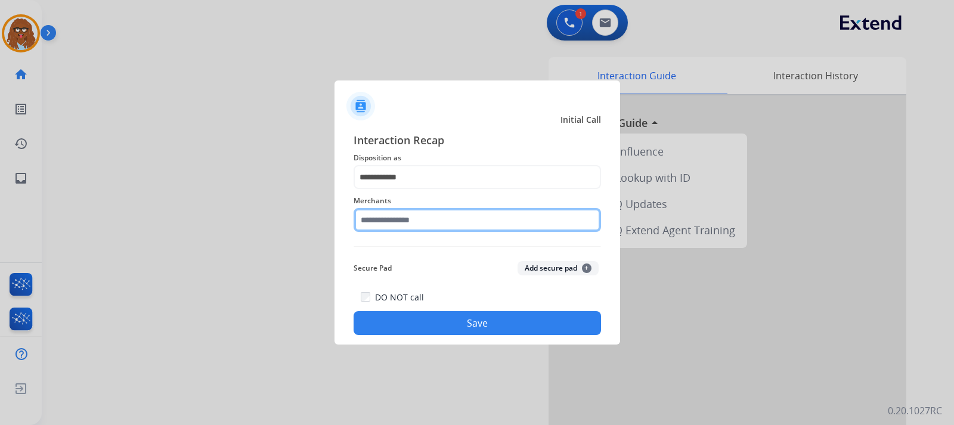
click at [404, 224] on input "text" at bounding box center [478, 220] width 248 height 24
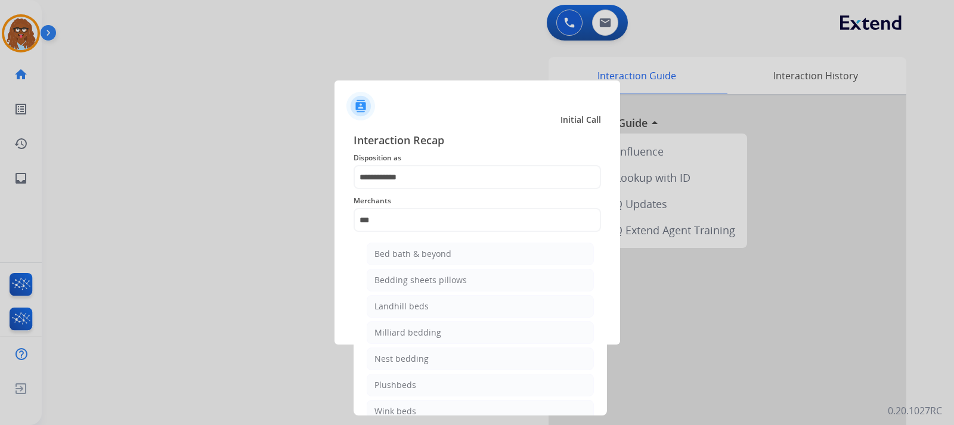
drag, startPoint x: 414, startPoint y: 250, endPoint x: 421, endPoint y: 259, distance: 11.5
click at [414, 251] on div "Bed bath & beyond" at bounding box center [413, 254] width 77 height 12
type input "**********"
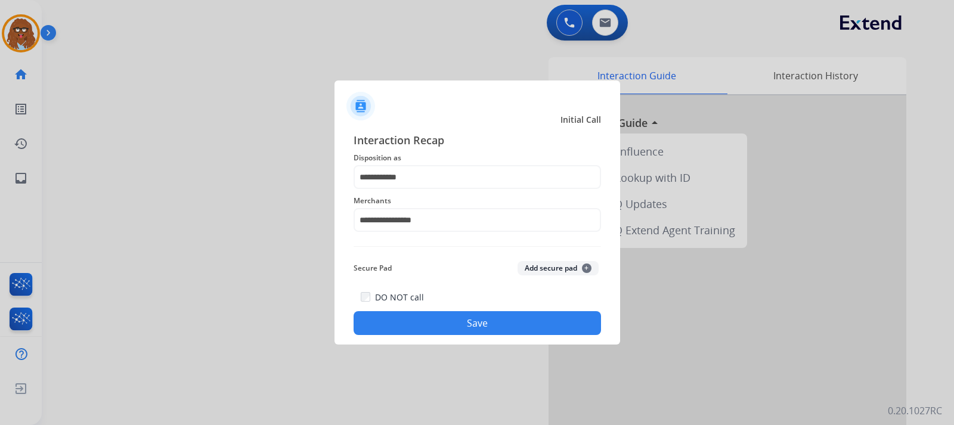
click at [450, 319] on button "Save" at bounding box center [478, 323] width 248 height 24
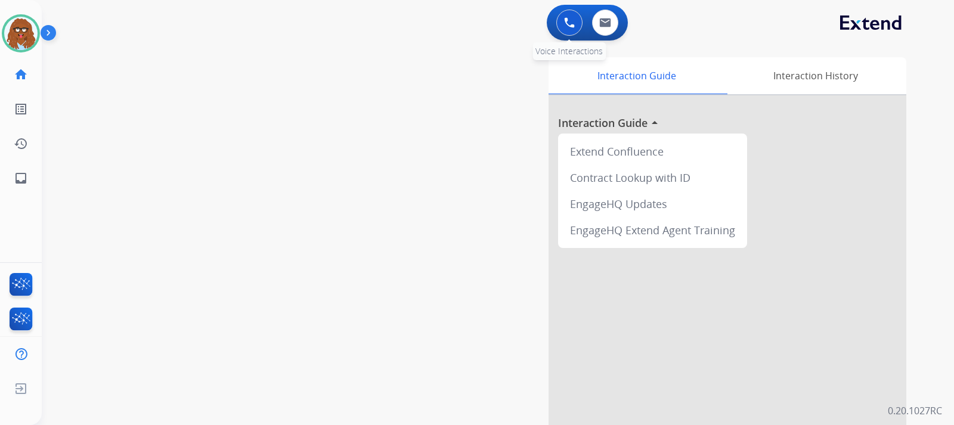
click at [558, 27] on button at bounding box center [570, 23] width 26 height 26
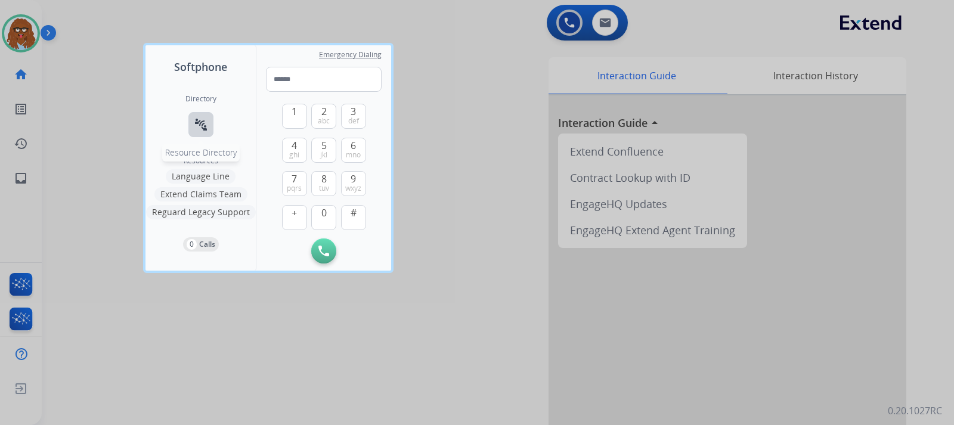
click at [202, 127] on mat-icon "connect_without_contact" at bounding box center [201, 125] width 14 height 14
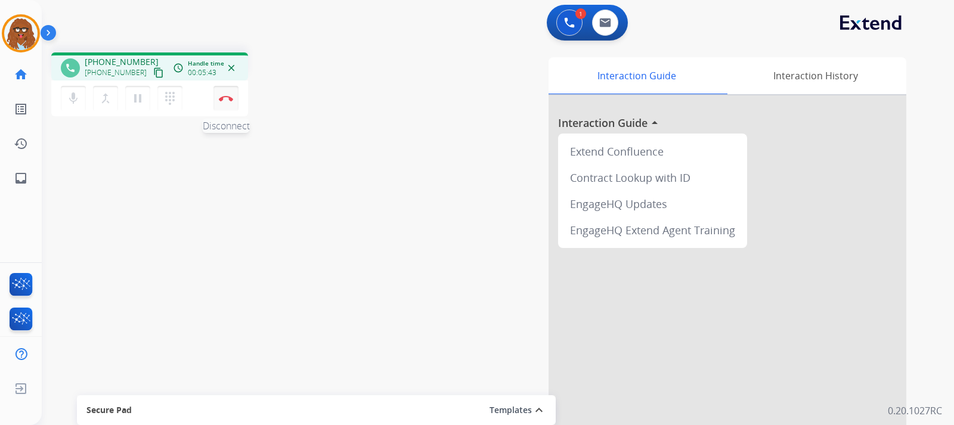
click at [228, 103] on button "Disconnect" at bounding box center [226, 98] width 25 height 25
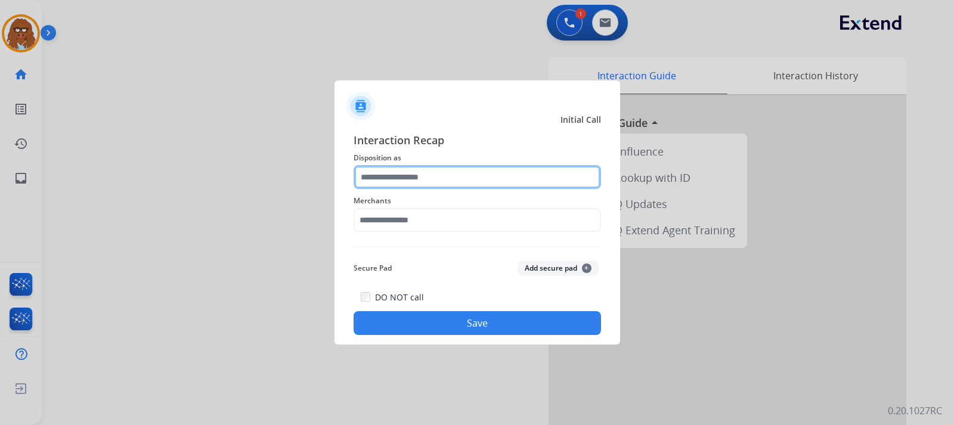
click at [413, 181] on input "text" at bounding box center [478, 177] width 248 height 24
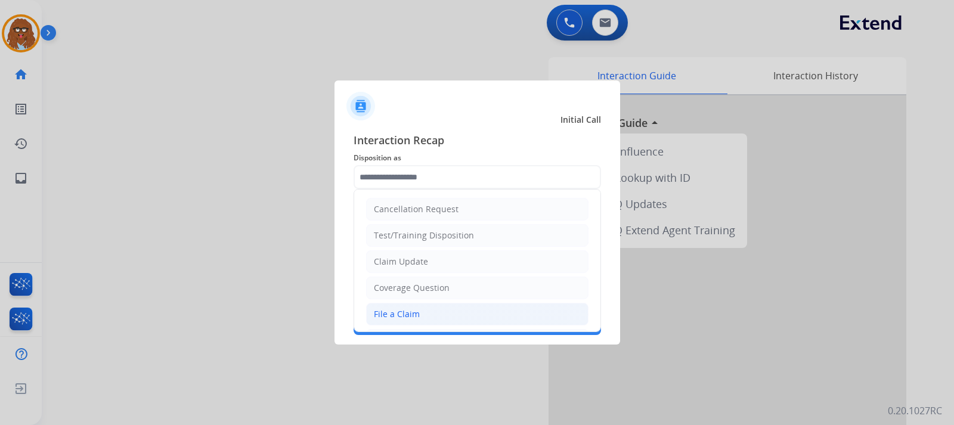
click at [401, 314] on div "File a Claim" at bounding box center [397, 314] width 46 height 12
type input "**********"
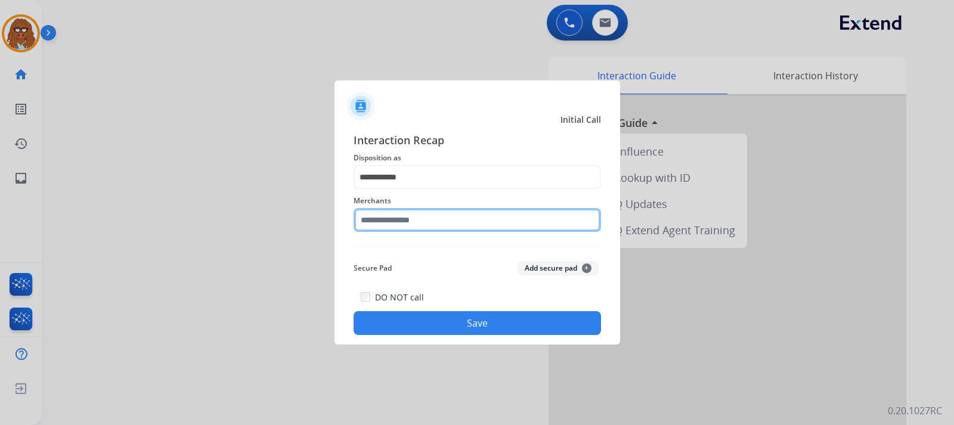
click at [435, 221] on input "text" at bounding box center [478, 220] width 248 height 24
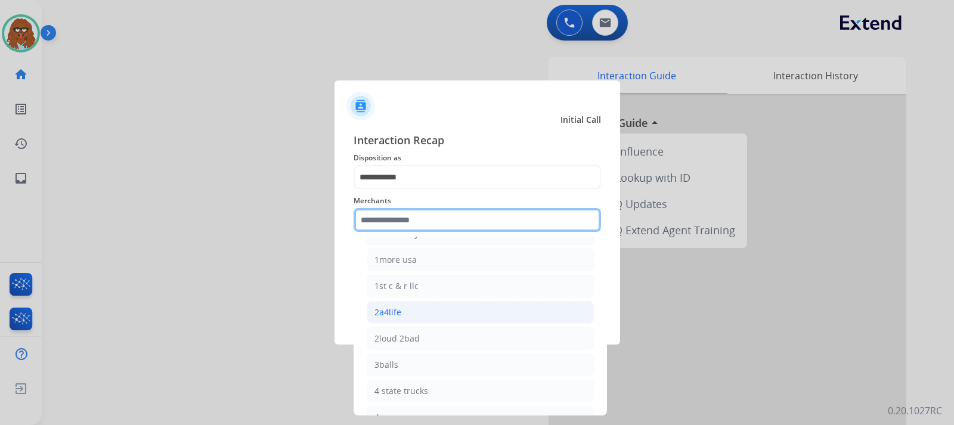
scroll to position [119, 0]
click at [440, 212] on input "text" at bounding box center [478, 220] width 248 height 24
click at [441, 224] on input "text" at bounding box center [478, 220] width 248 height 24
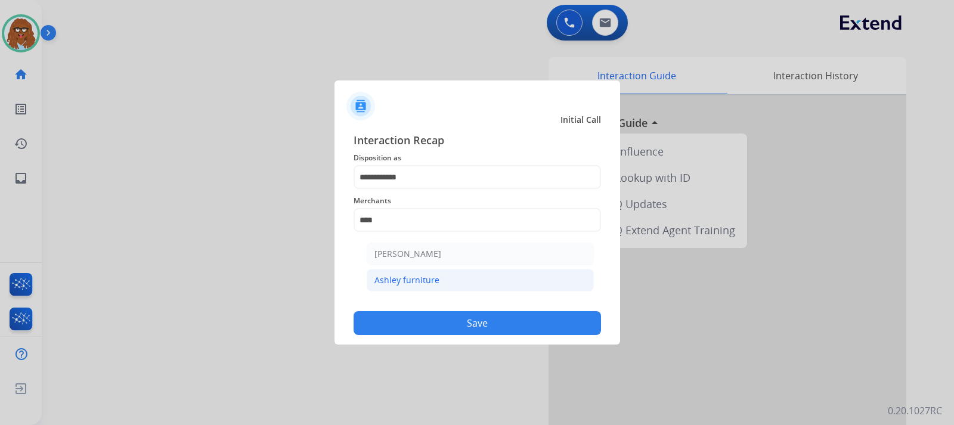
click at [440, 287] on li "Ashley furniture" at bounding box center [480, 280] width 227 height 23
type input "**********"
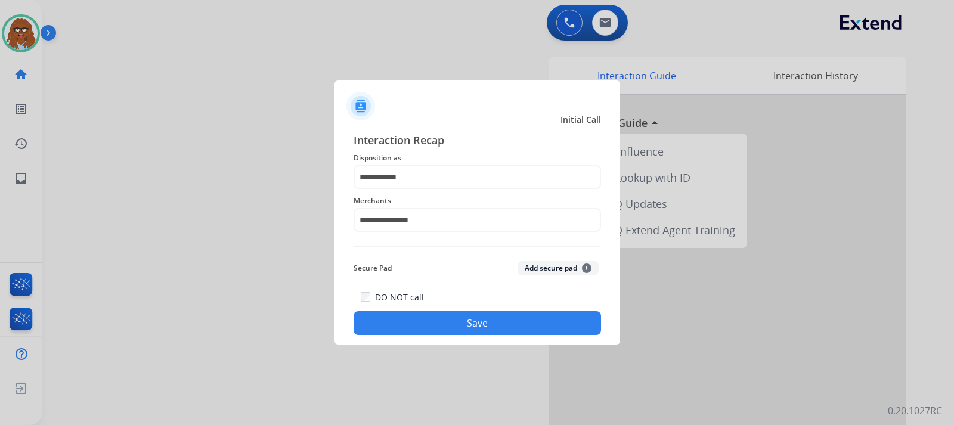
click at [453, 322] on button "Save" at bounding box center [478, 323] width 248 height 24
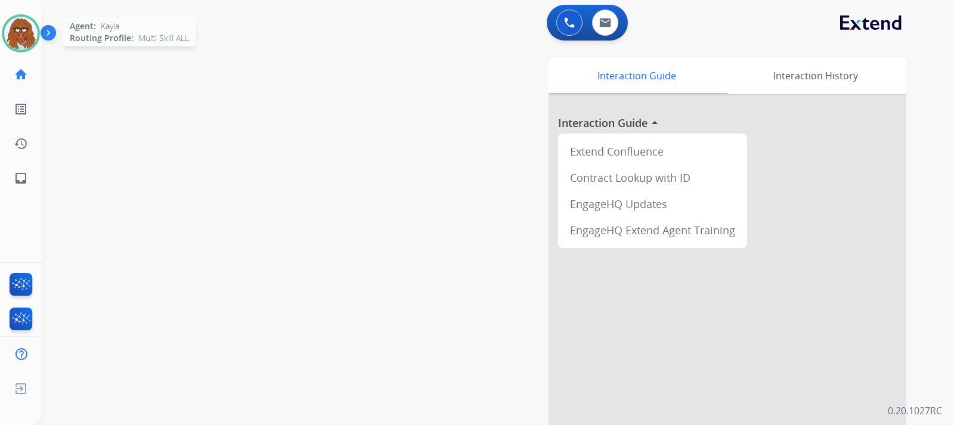
click at [11, 39] on img at bounding box center [20, 33] width 33 height 33
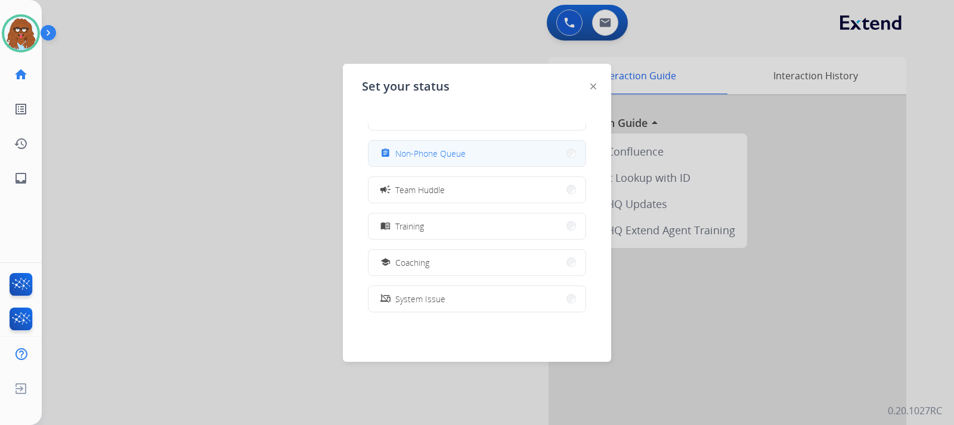
scroll to position [119, 0]
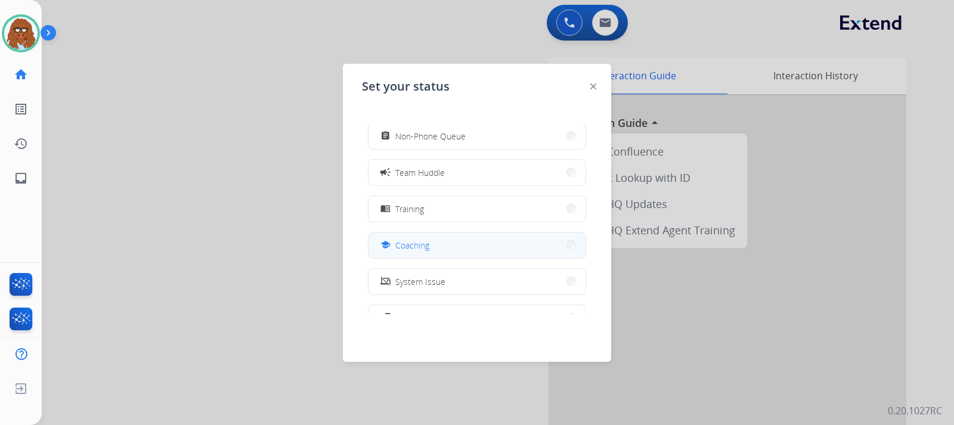
click at [426, 248] on span "Coaching" at bounding box center [412, 245] width 34 height 13
